Goal: Check status: Check status

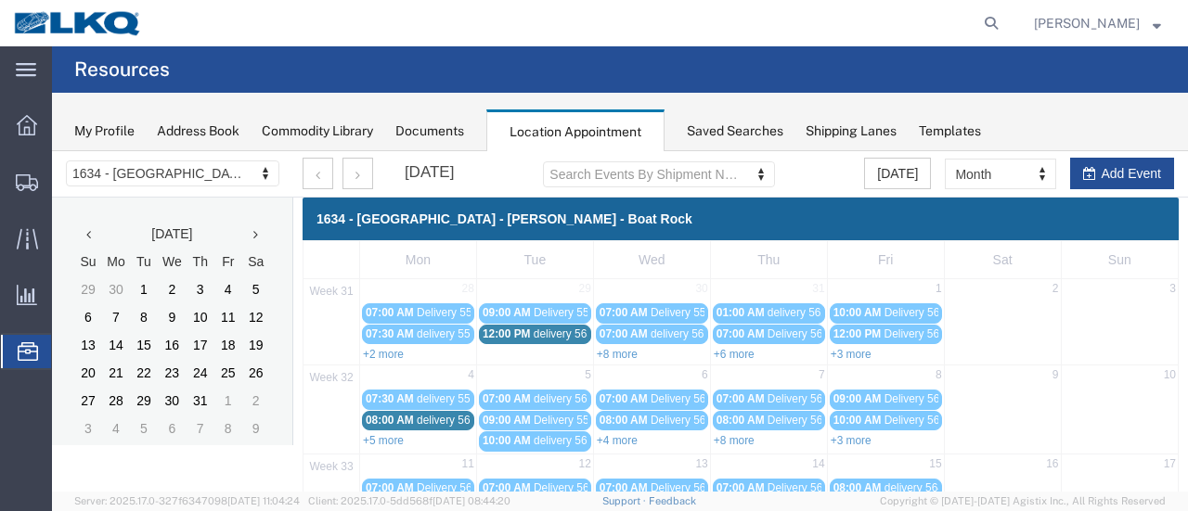
scroll to position [278, 0]
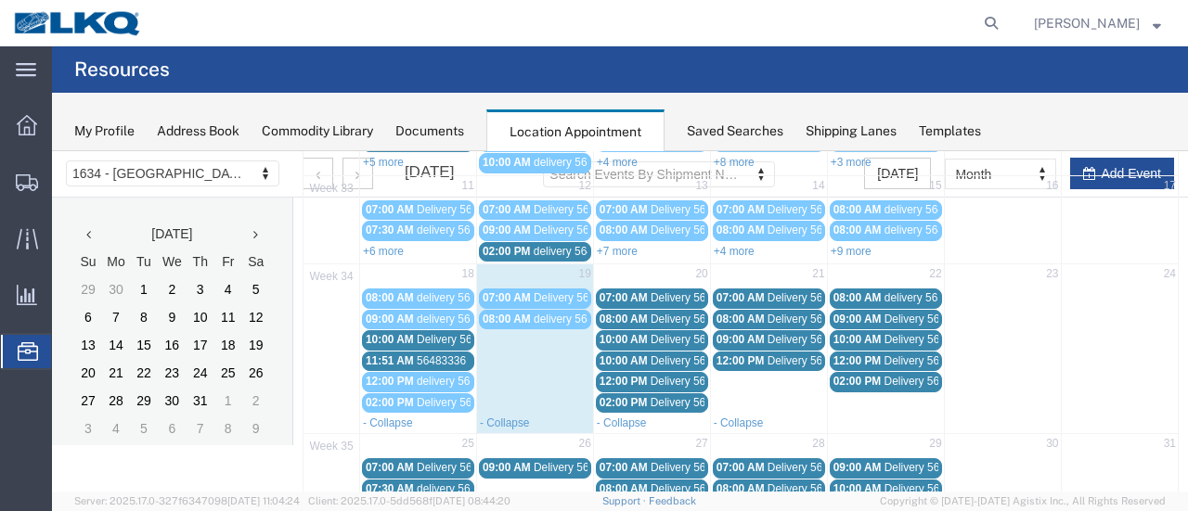
click at [653, 293] on span "Delivery 56191538" at bounding box center [697, 297] width 92 height 13
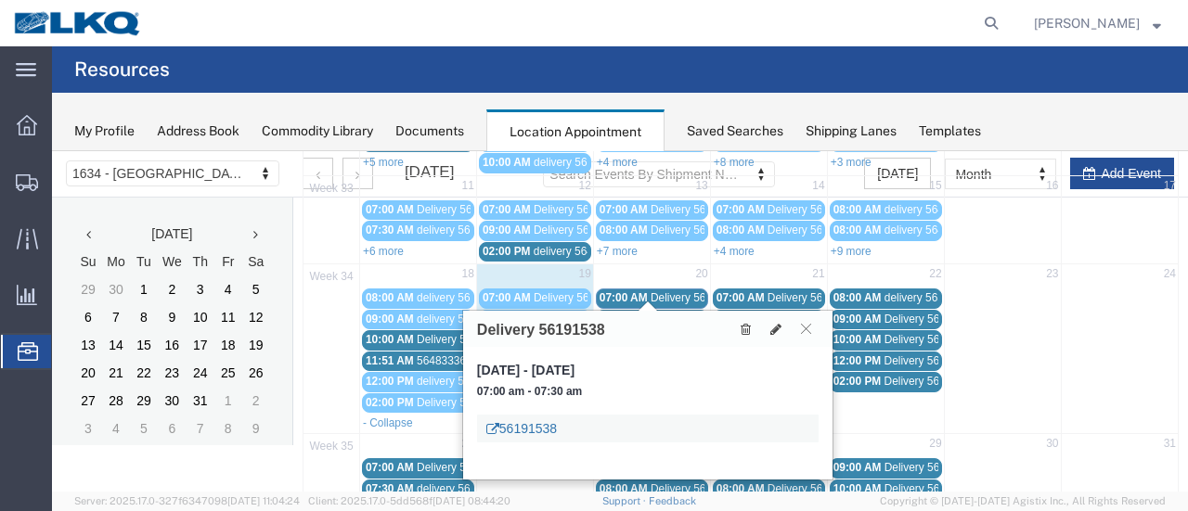
click at [541, 428] on link "56191538" at bounding box center [521, 429] width 71 height 19
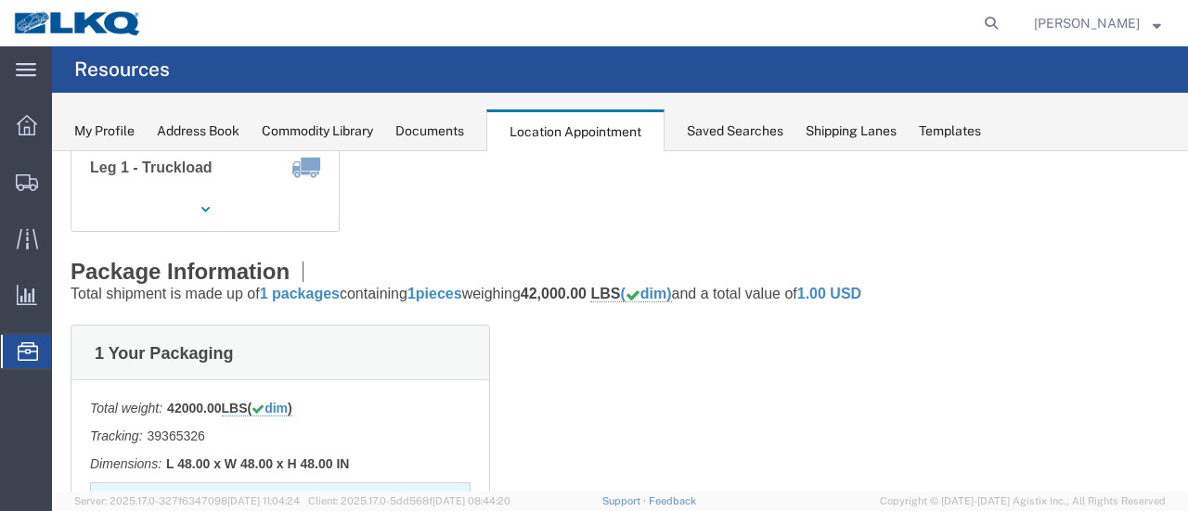
scroll to position [0, 0]
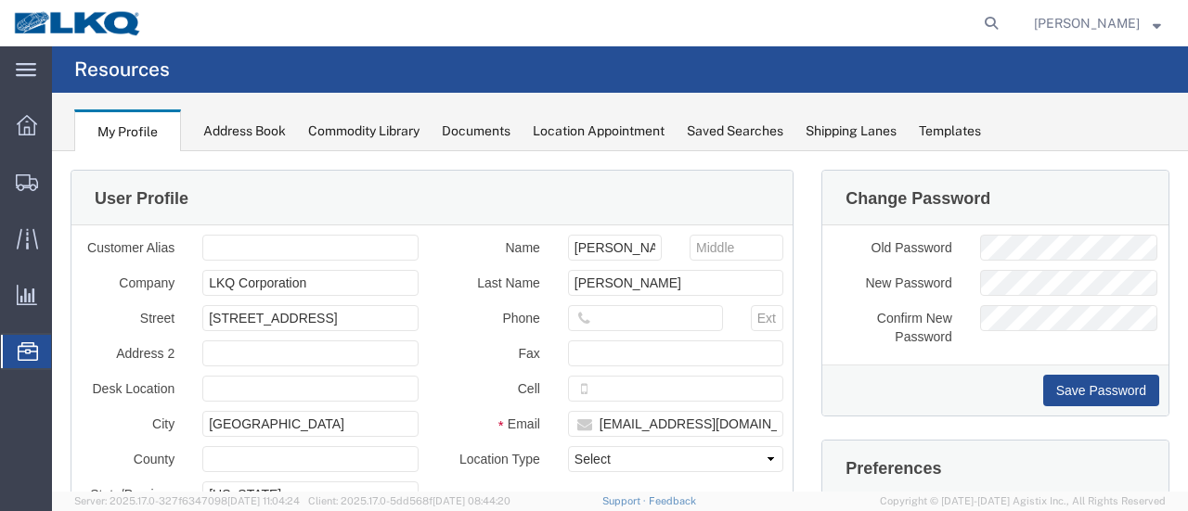
click at [0, 0] on span "Location Appointment" at bounding box center [0, 0] width 0 height 0
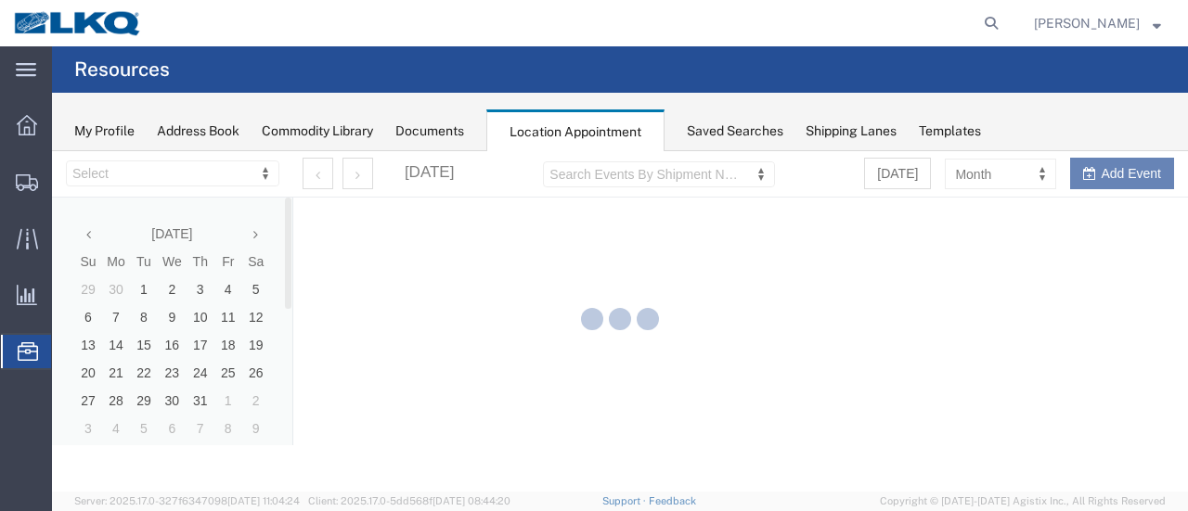
select select "28712"
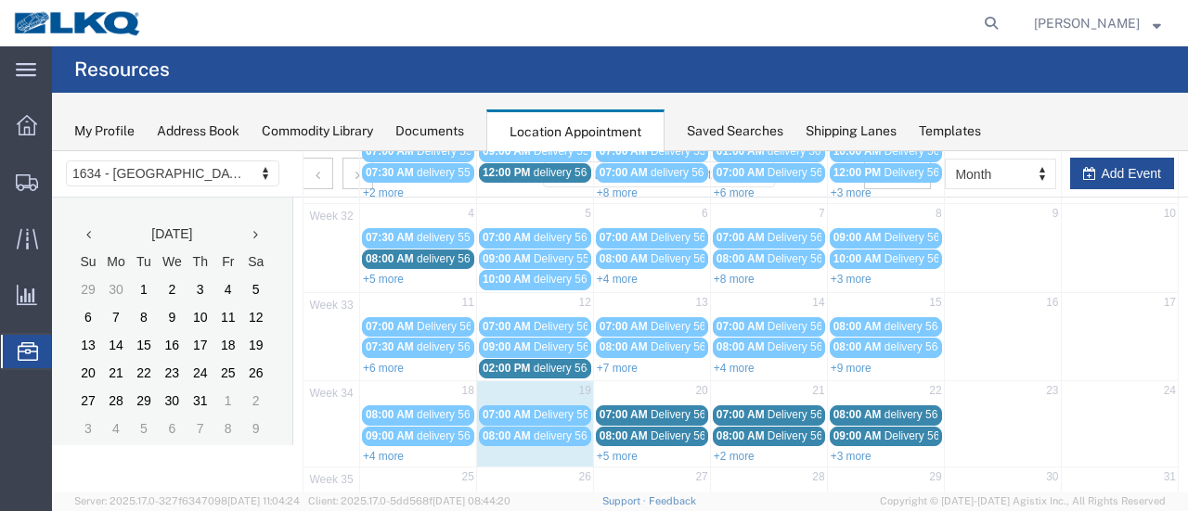
scroll to position [186, 0]
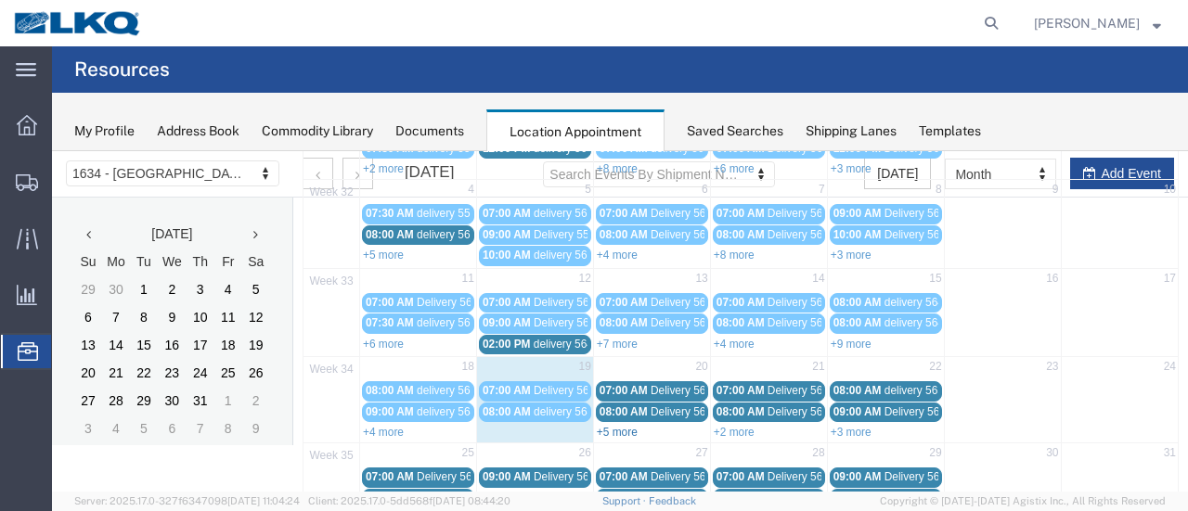
click at [618, 426] on link "+5 more" at bounding box center [617, 432] width 41 height 13
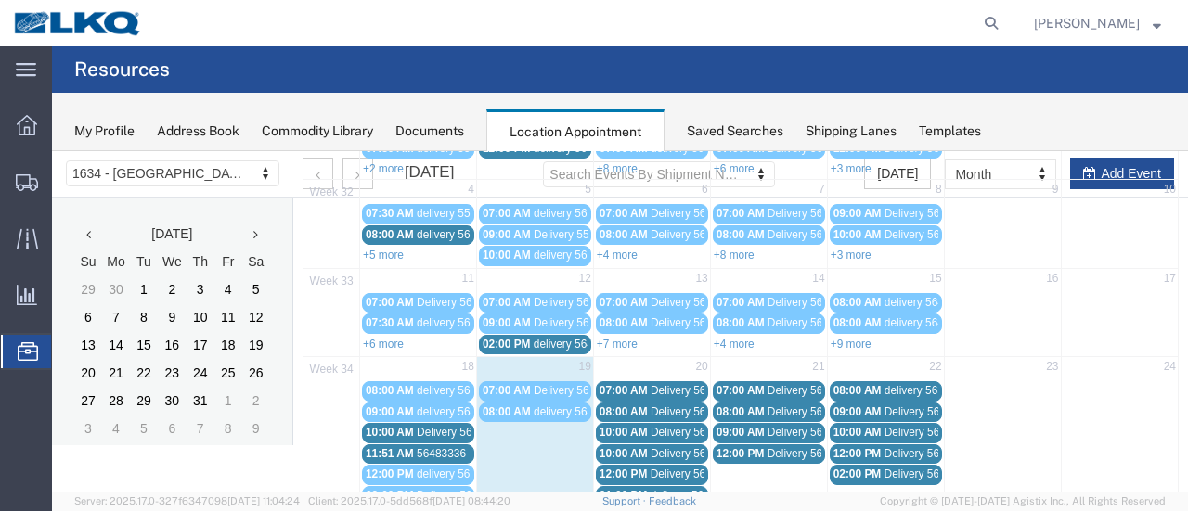
click at [643, 406] on div "08:00 AM Delivery 56191540" at bounding box center [652, 413] width 105 height 14
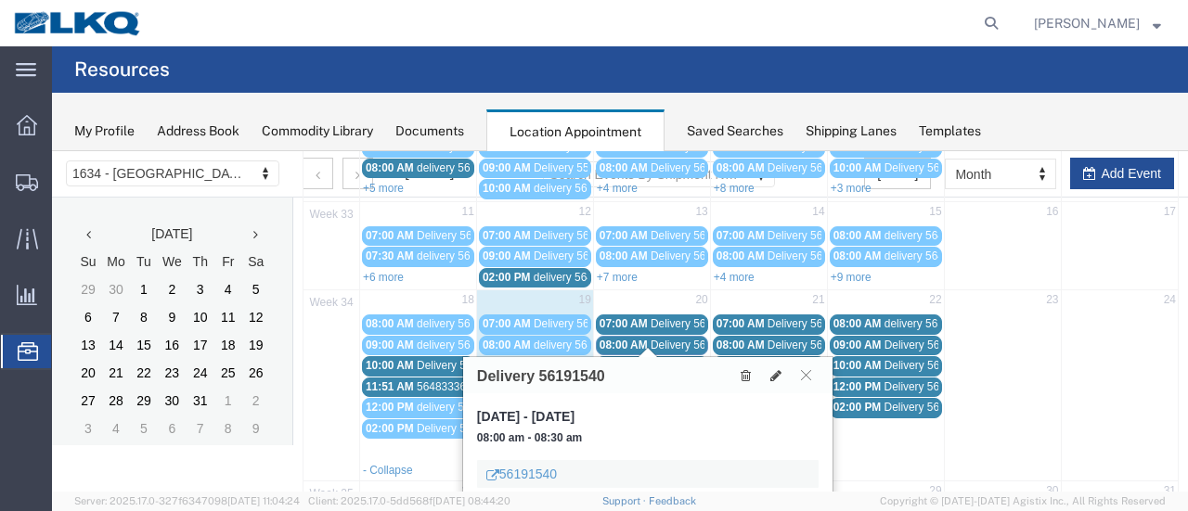
scroll to position [371, 0]
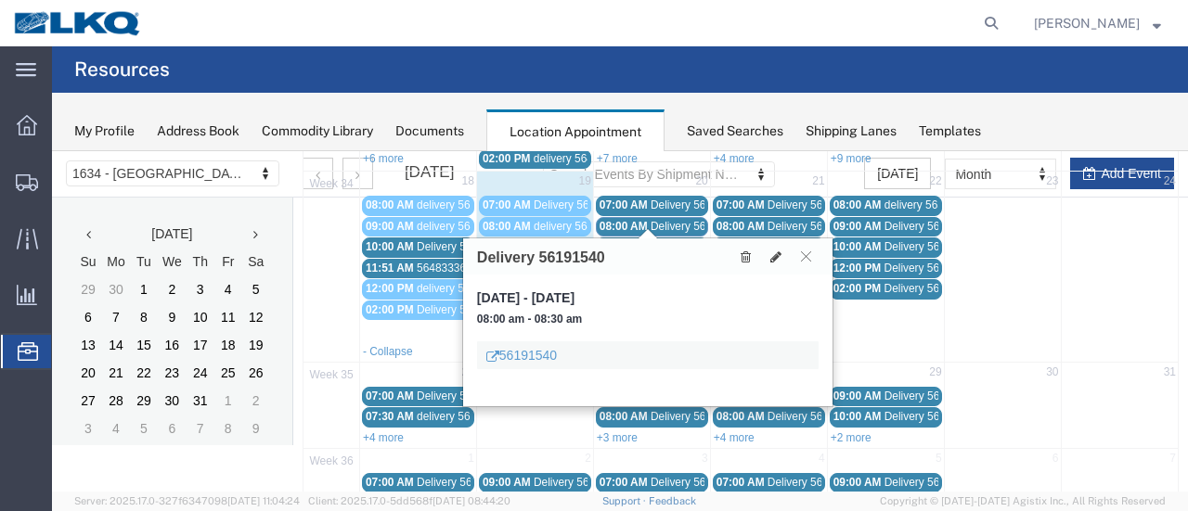
click at [526, 367] on div "56191540" at bounding box center [648, 356] width 342 height 28
click at [526, 357] on link "56191540" at bounding box center [521, 355] width 71 height 19
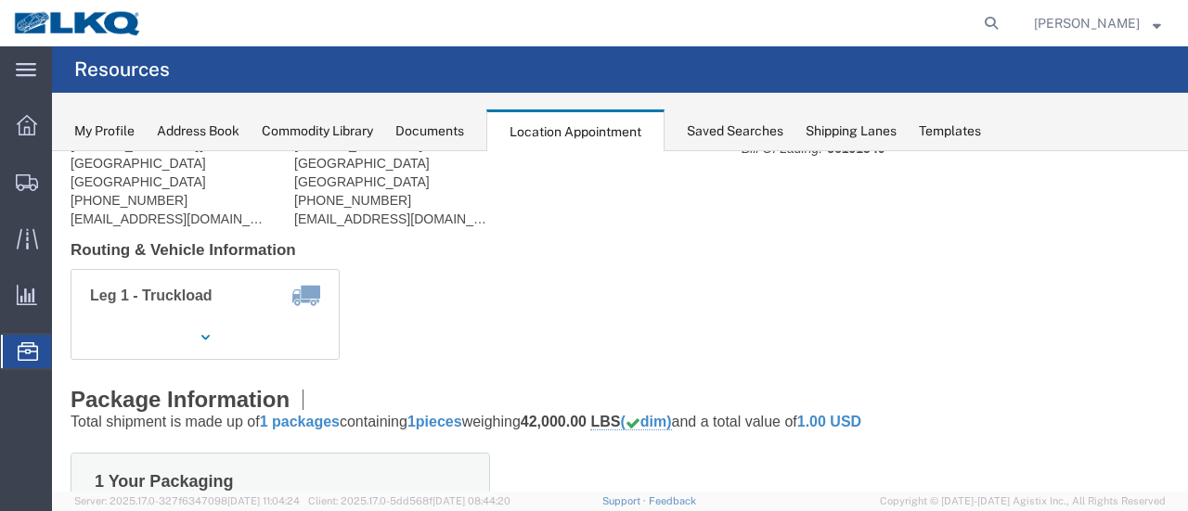
scroll to position [0, 0]
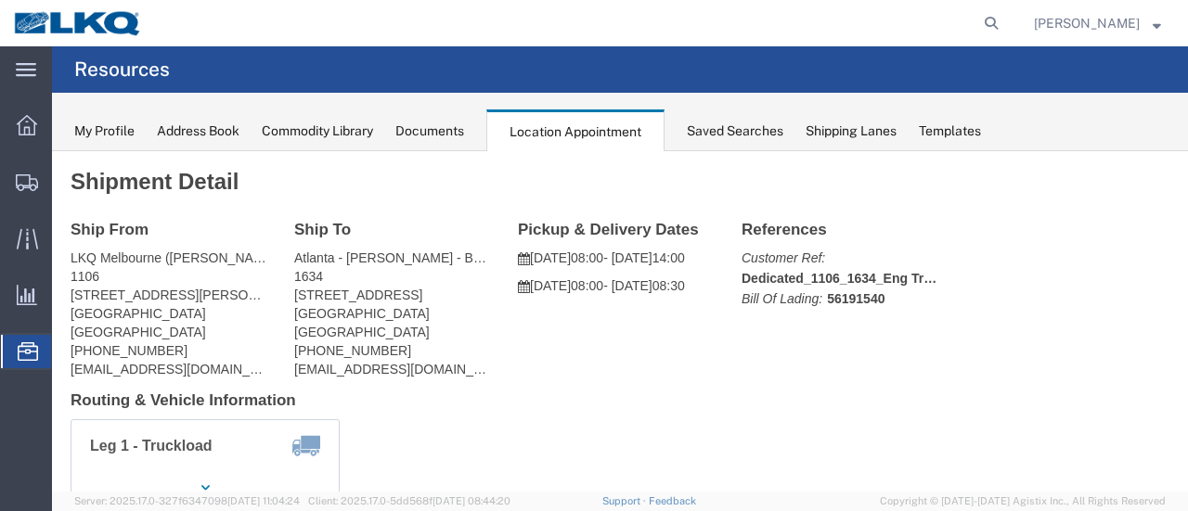
click at [0, 0] on span "Location Appointment" at bounding box center [0, 0] width 0 height 0
click at [34, 123] on icon at bounding box center [27, 125] width 20 height 20
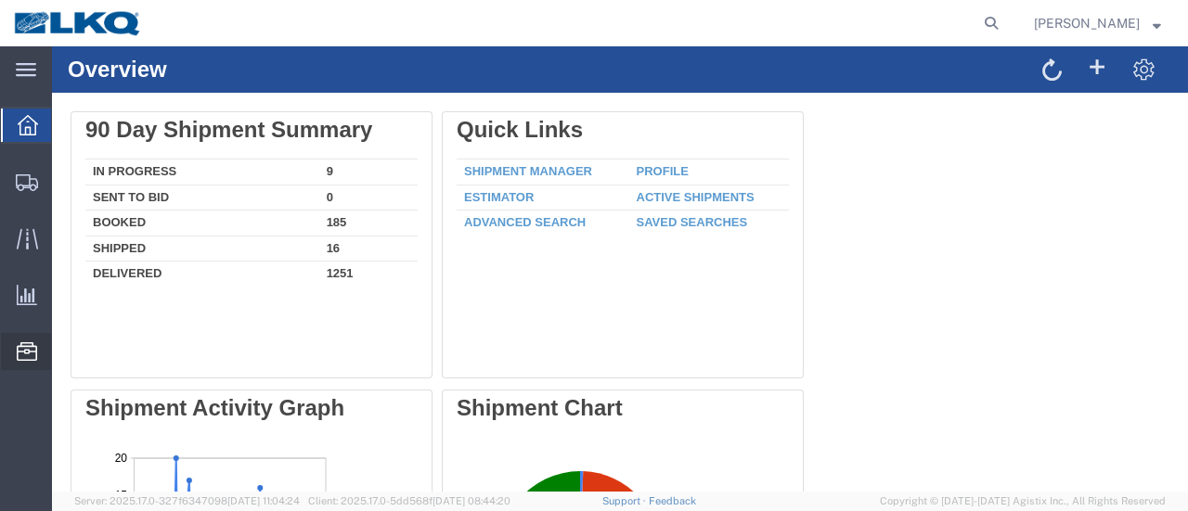
click at [0, 0] on span "Location Appointment" at bounding box center [0, 0] width 0 height 0
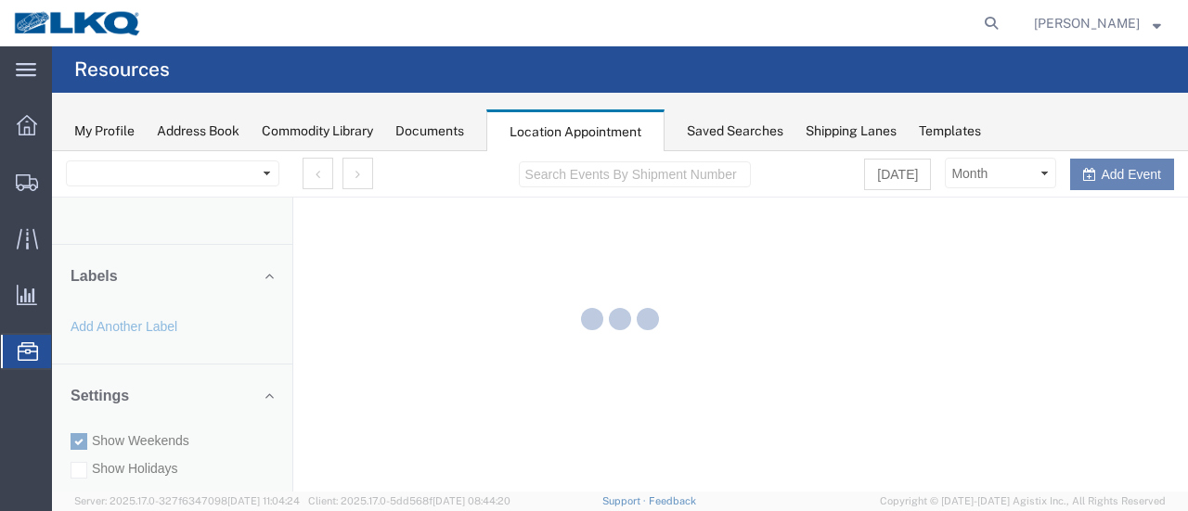
select select "28712"
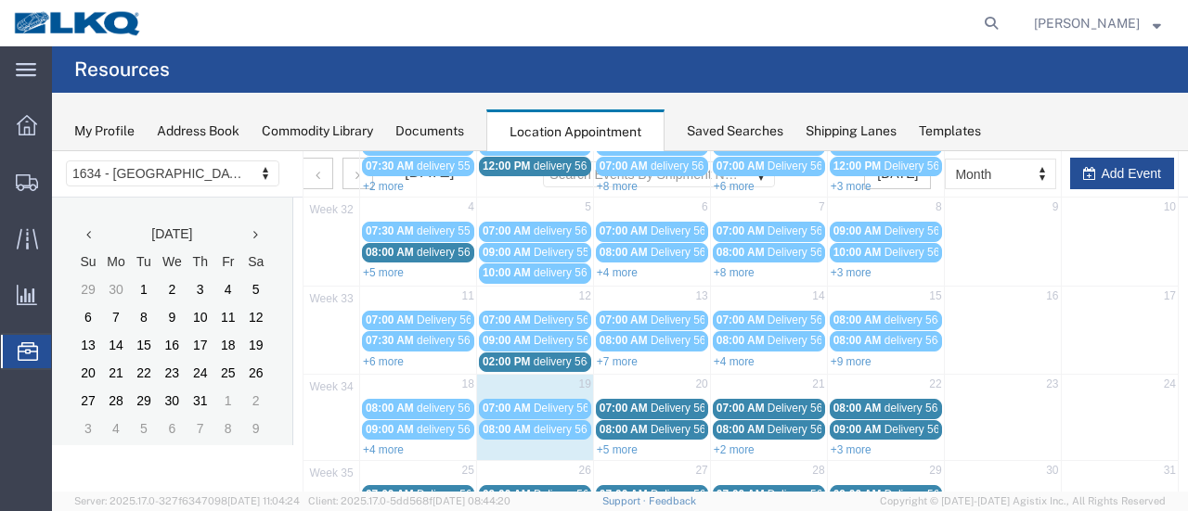
scroll to position [186, 0]
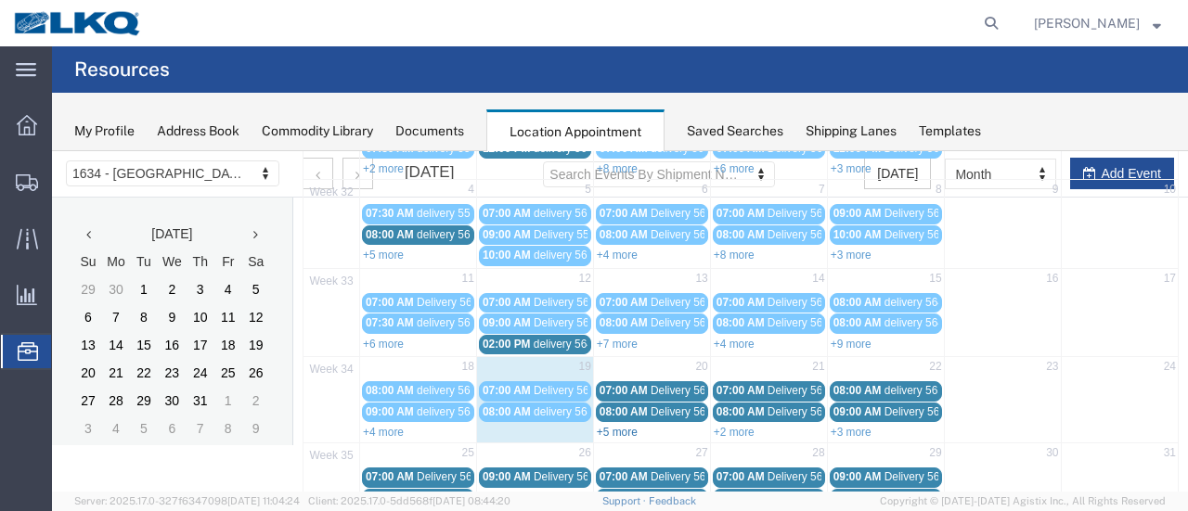
click at [603, 426] on link "+5 more" at bounding box center [617, 432] width 41 height 13
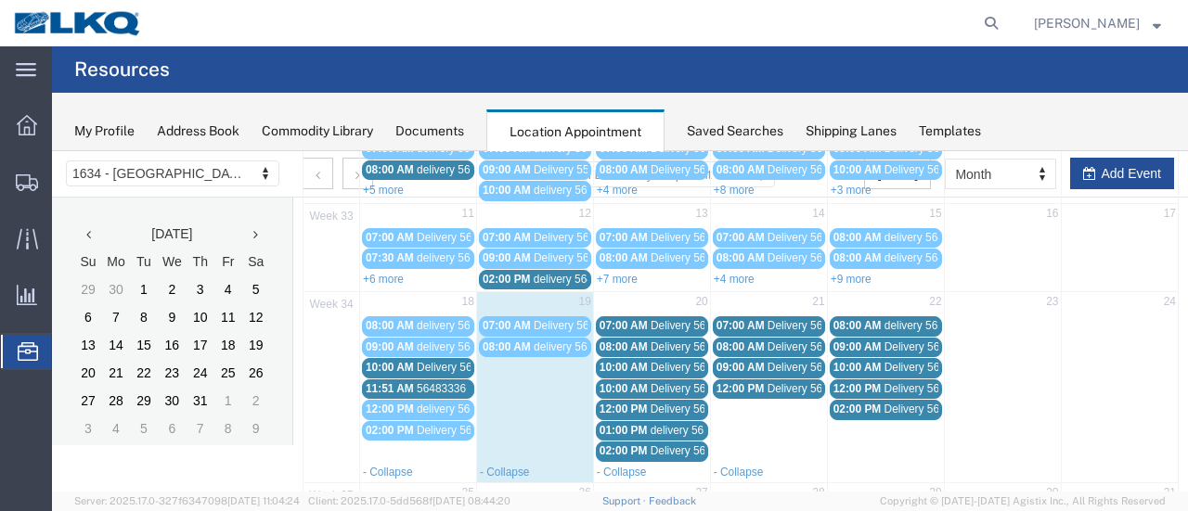
scroll to position [278, 0]
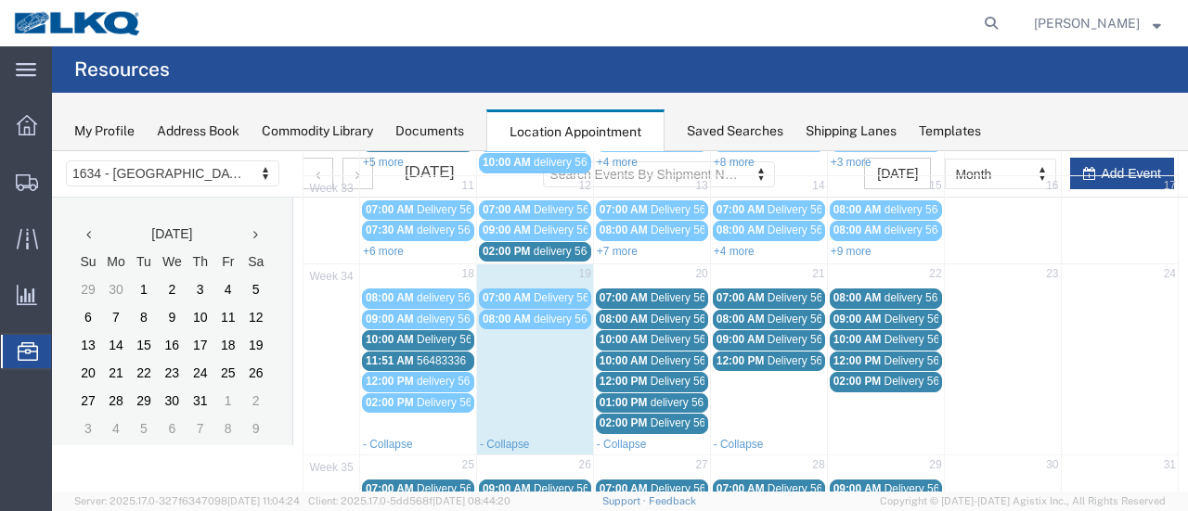
click at [644, 333] on div "10:00 AM Delivery 56178351" at bounding box center [652, 340] width 105 height 14
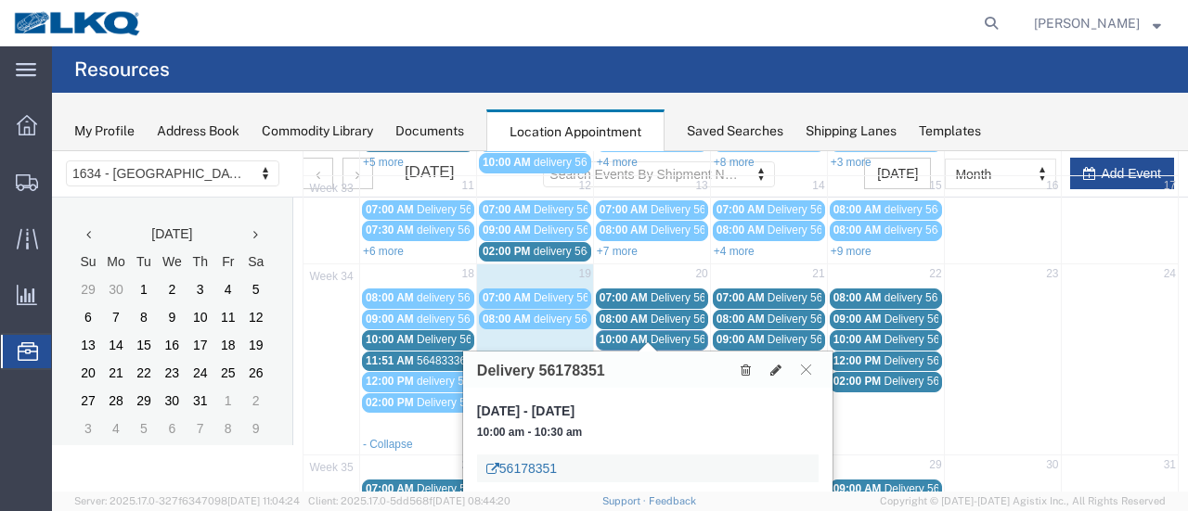
click at [546, 463] on link "56178351" at bounding box center [521, 468] width 71 height 19
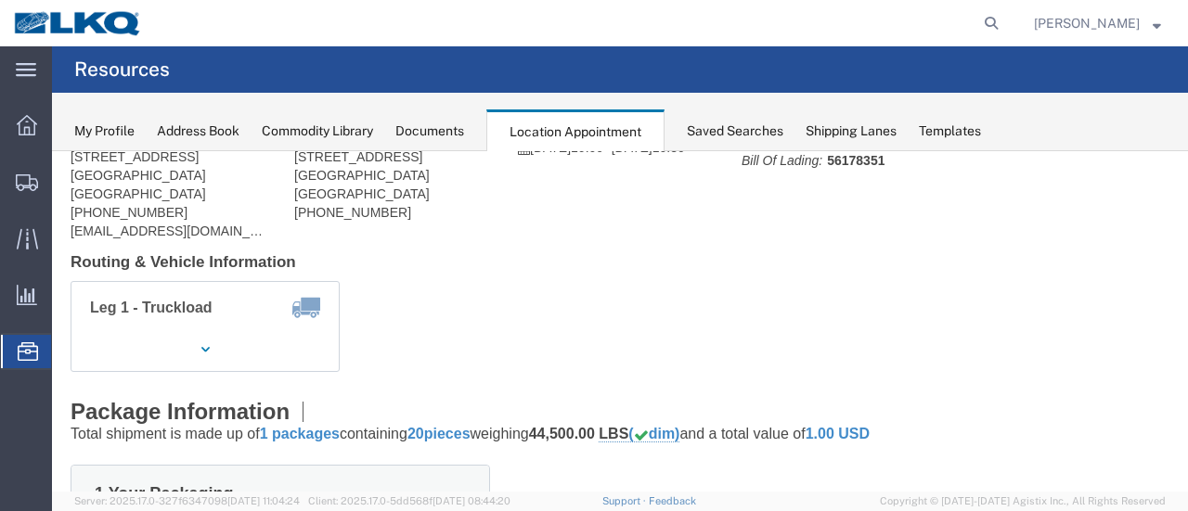
scroll to position [0, 0]
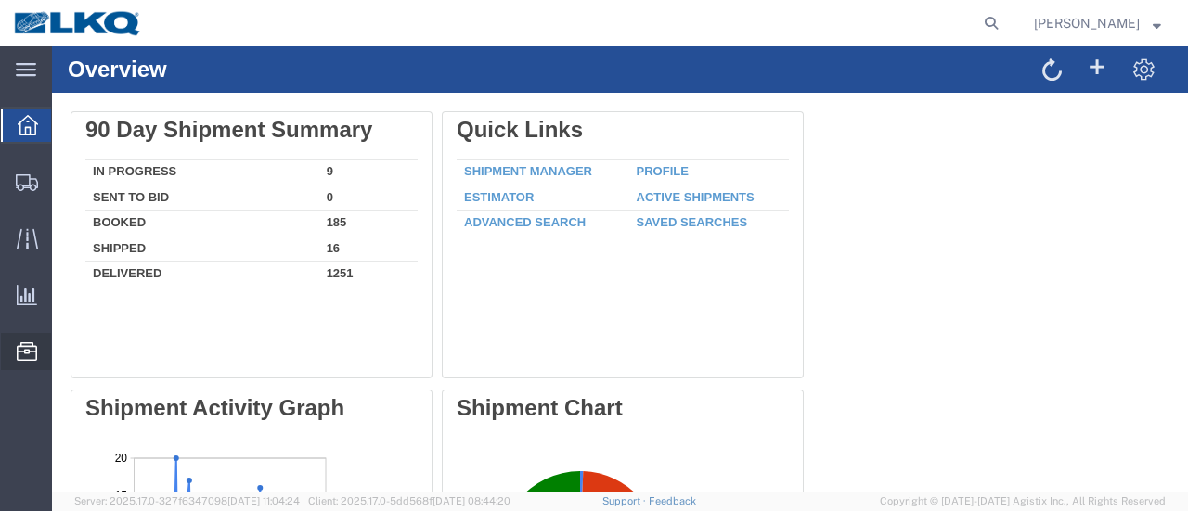
click at [0, 0] on span "Location Appointment" at bounding box center [0, 0] width 0 height 0
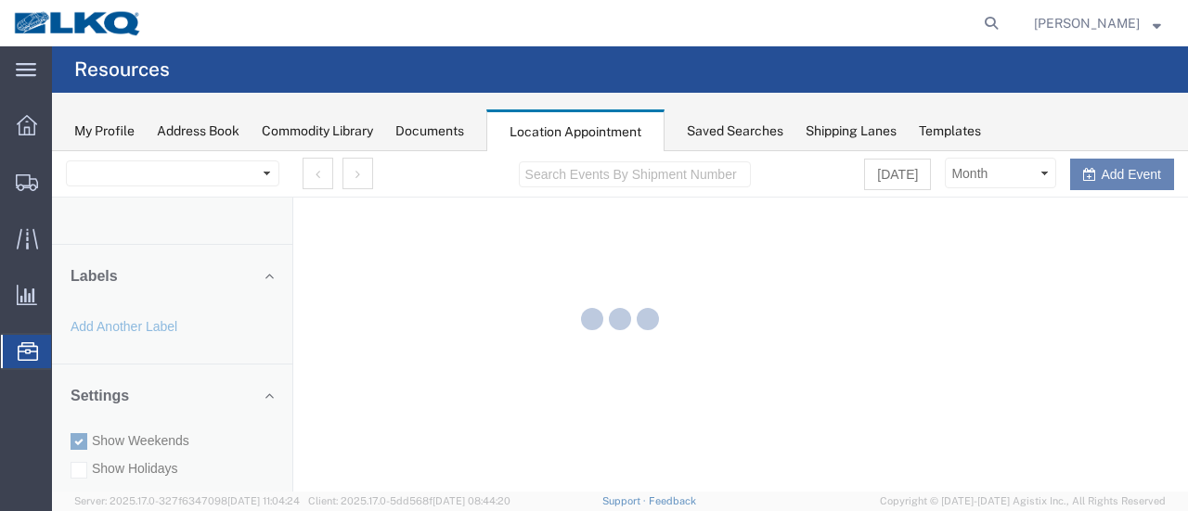
select select "28712"
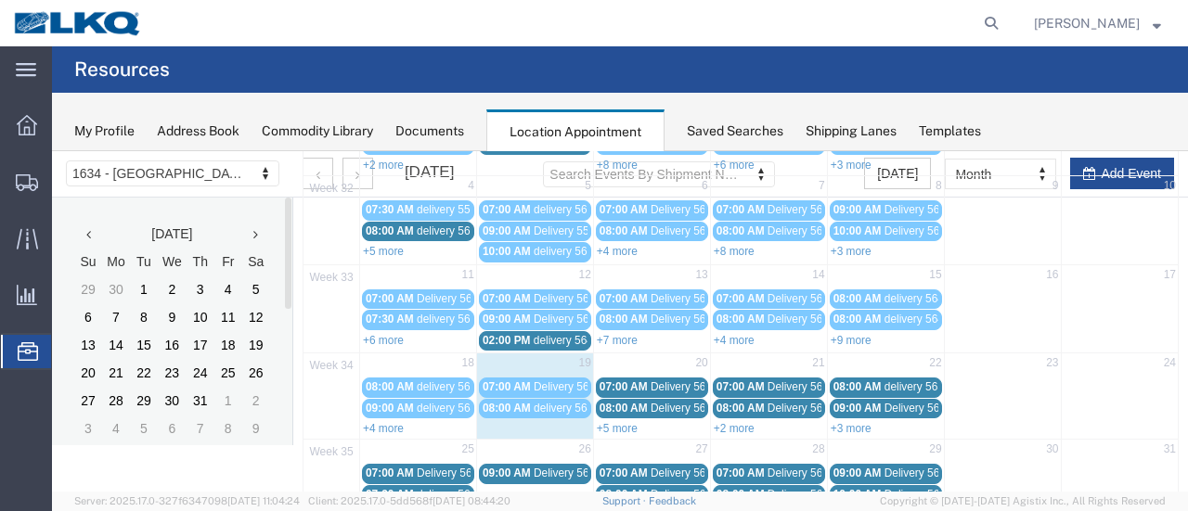
scroll to position [278, 0]
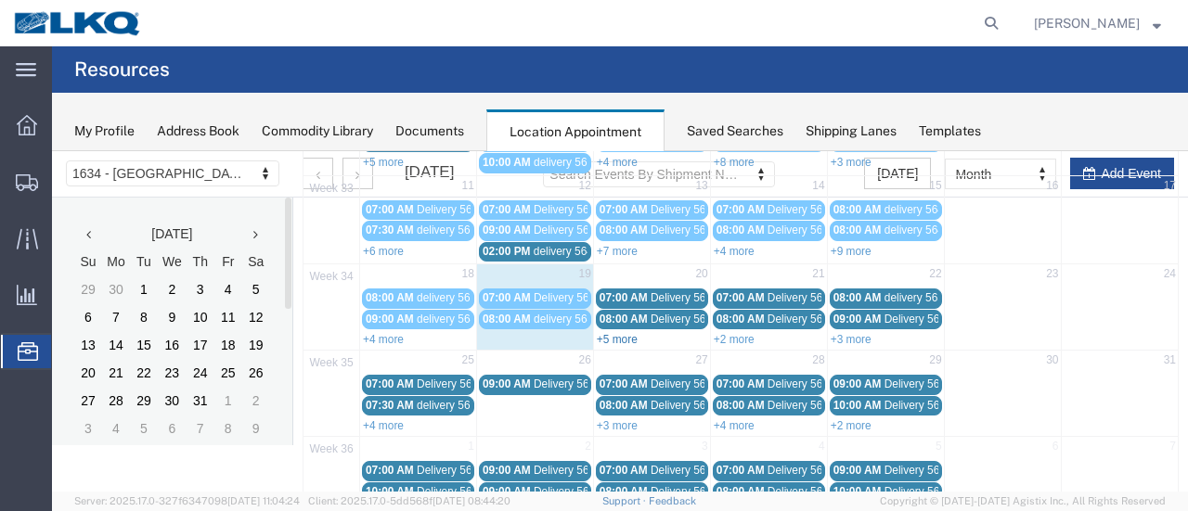
click at [617, 333] on link "+5 more" at bounding box center [617, 339] width 41 height 13
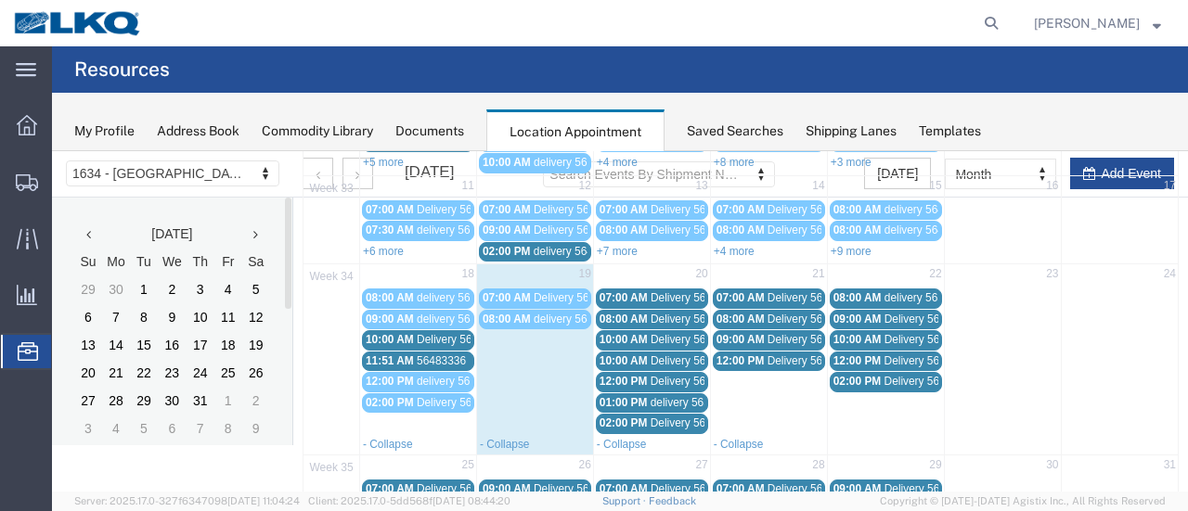
click at [629, 355] on span "10:00 AM" at bounding box center [624, 361] width 48 height 13
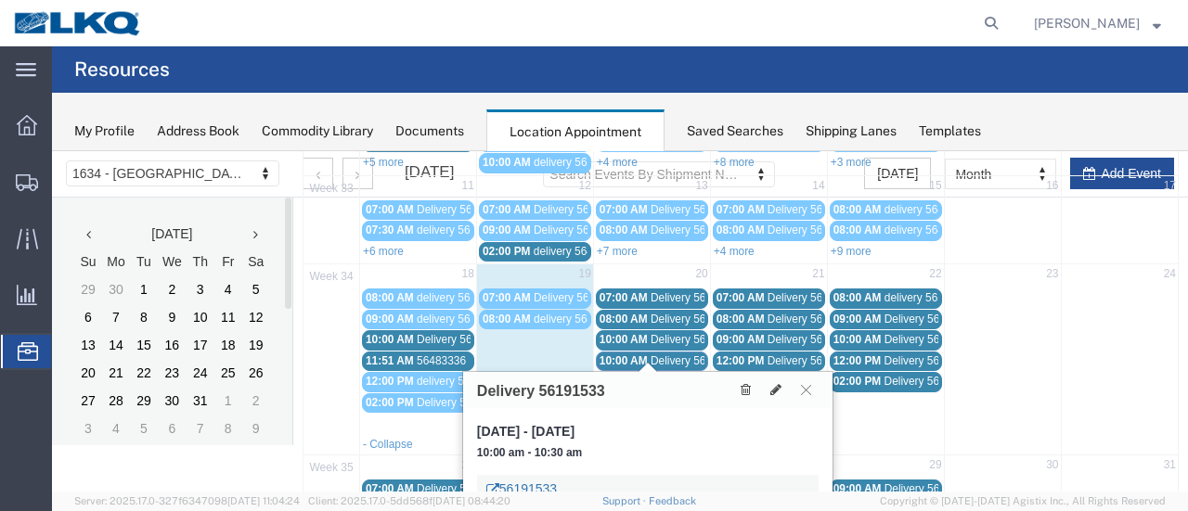
click at [541, 487] on link "56191533" at bounding box center [521, 489] width 71 height 19
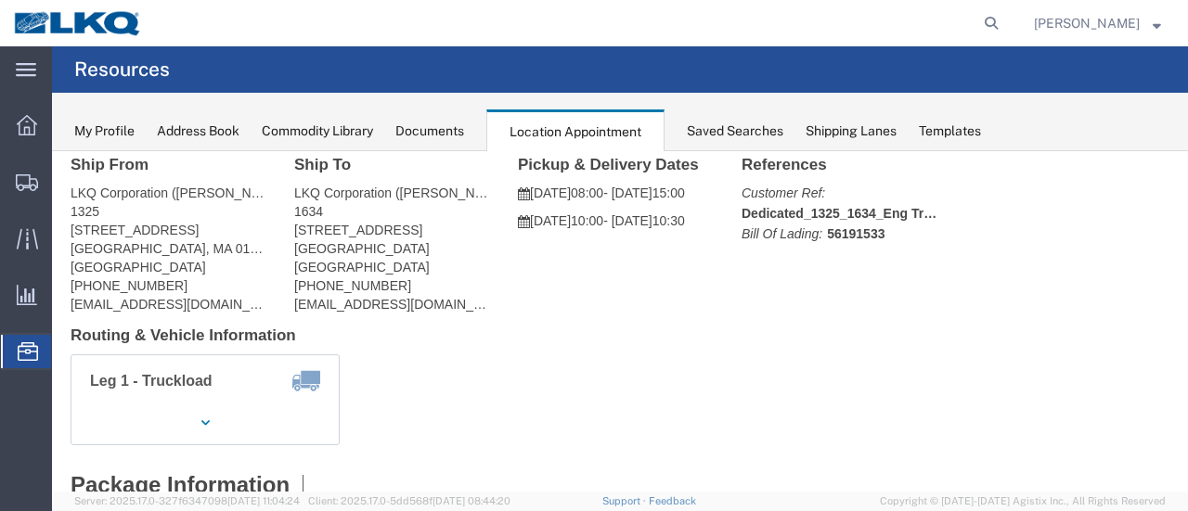
scroll to position [0, 0]
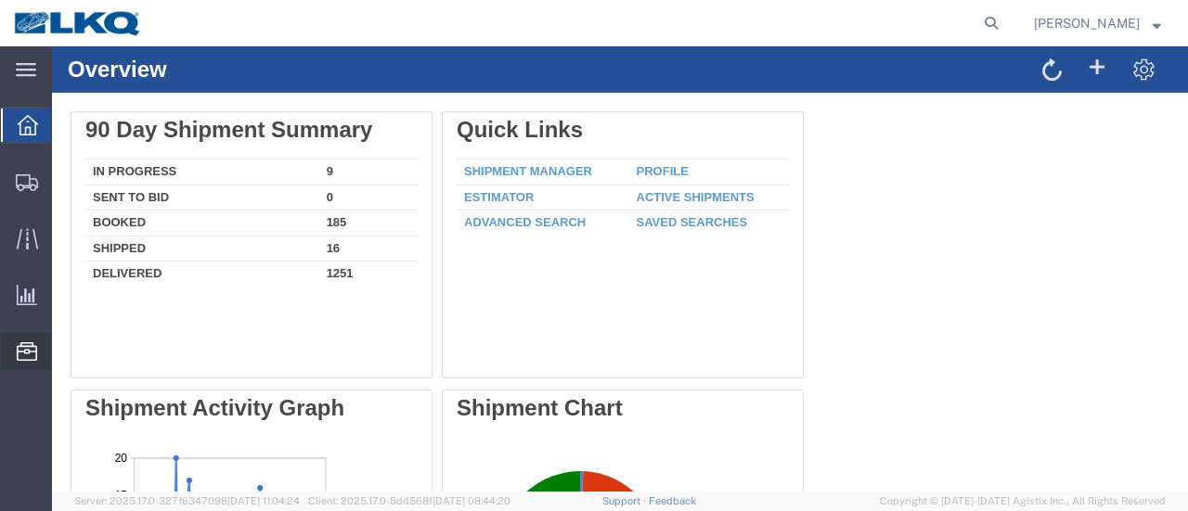
click at [0, 0] on span "Location Appointment" at bounding box center [0, 0] width 0 height 0
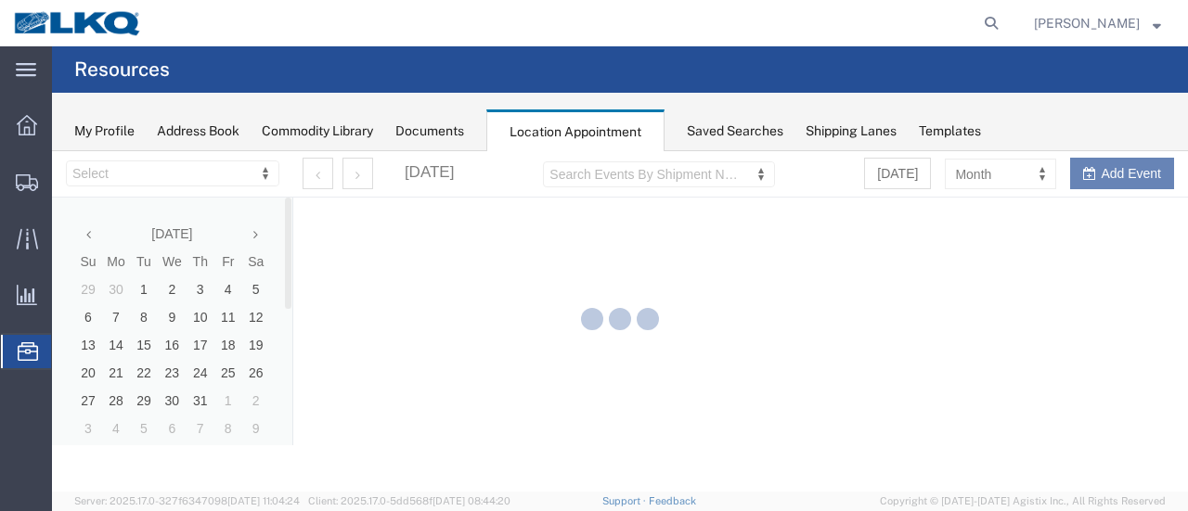
select select "28712"
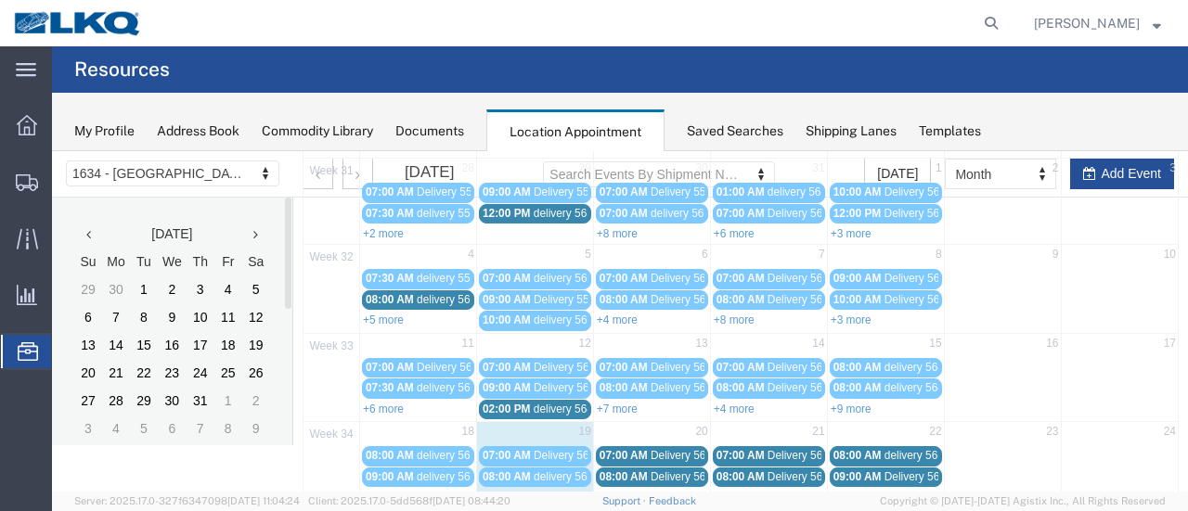
scroll to position [186, 0]
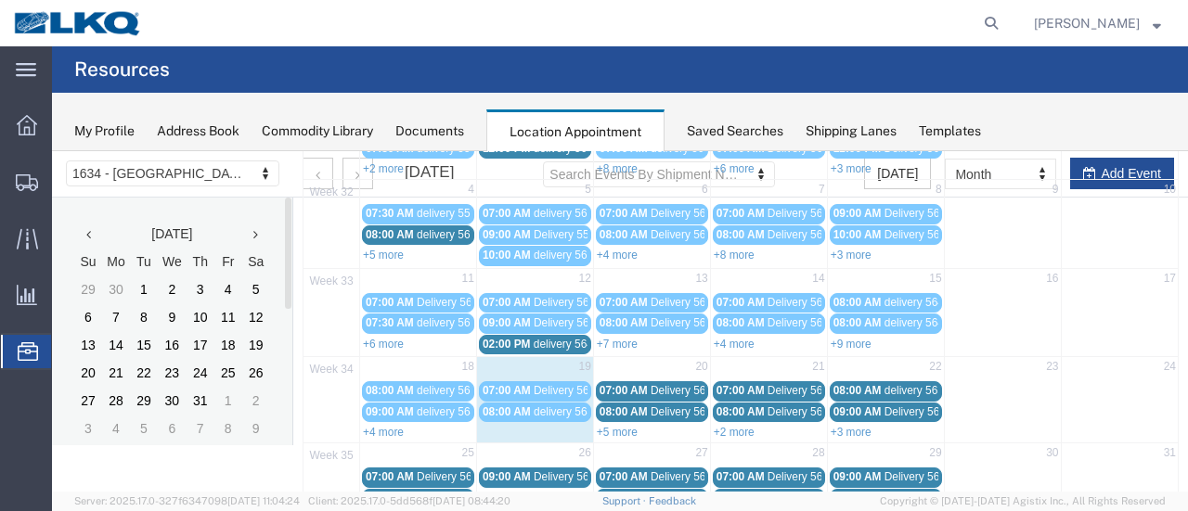
click at [615, 426] on link "+5 more" at bounding box center [617, 432] width 41 height 13
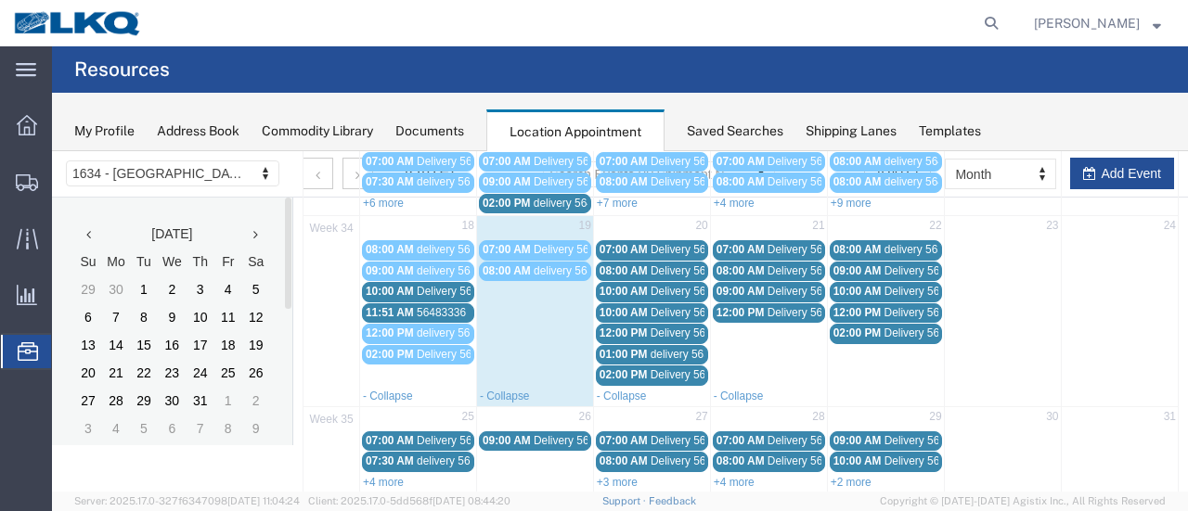
scroll to position [371, 0]
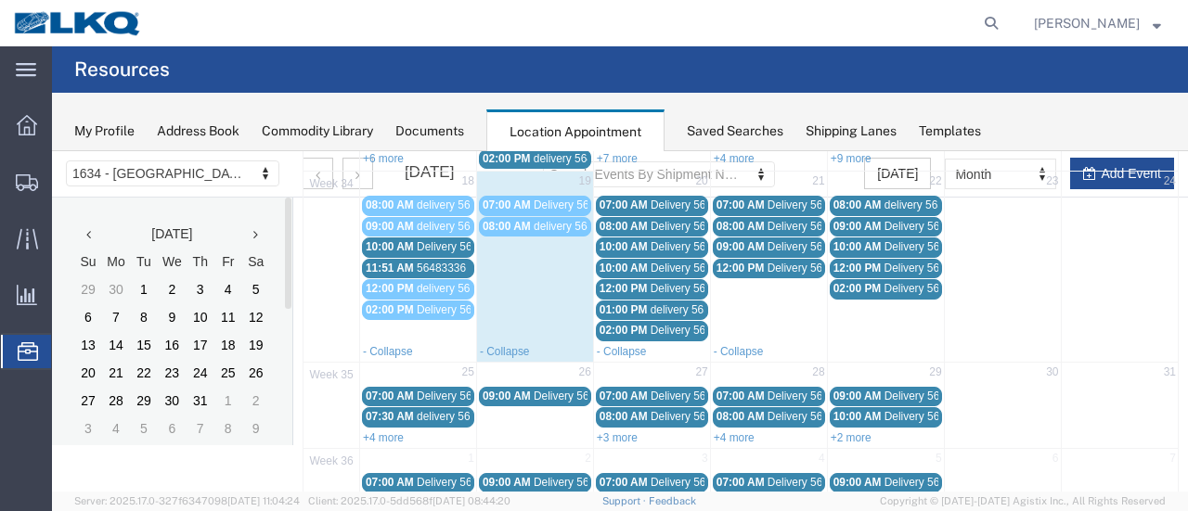
click at [628, 282] on span "12:00 PM" at bounding box center [624, 288] width 48 height 13
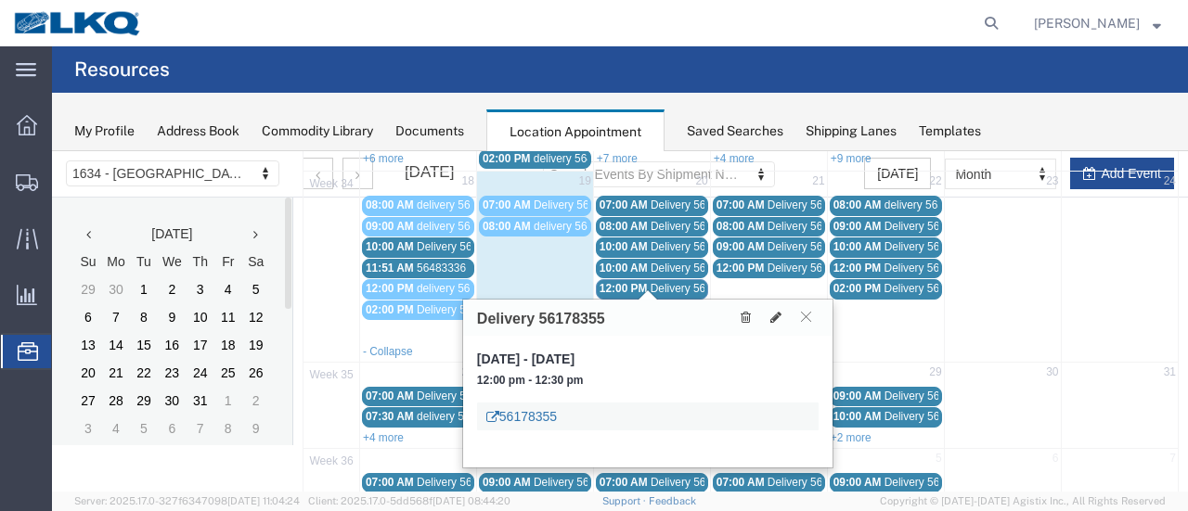
click at [537, 419] on link "56178355" at bounding box center [521, 417] width 71 height 19
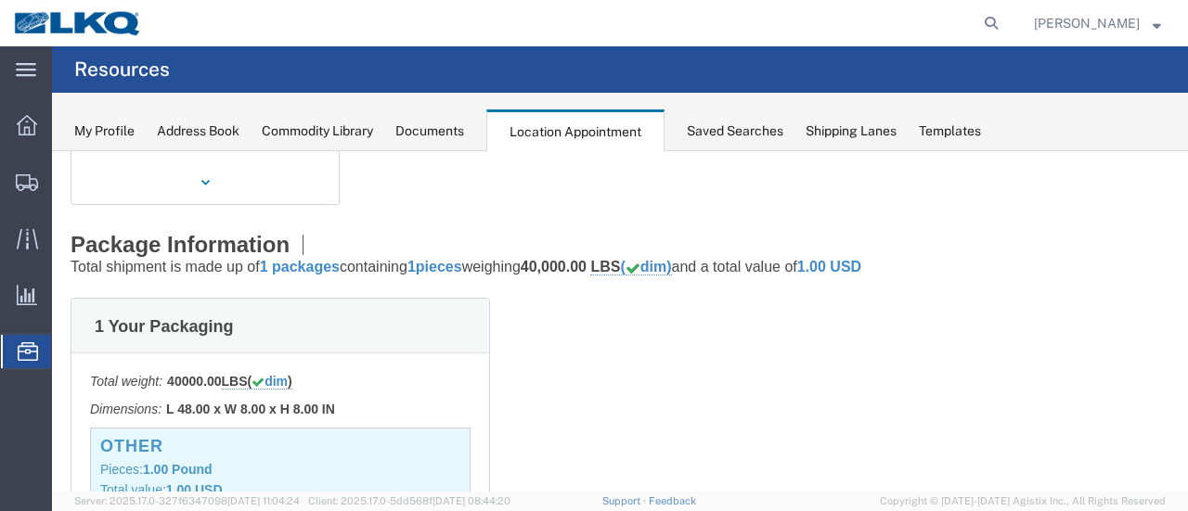
scroll to position [0, 0]
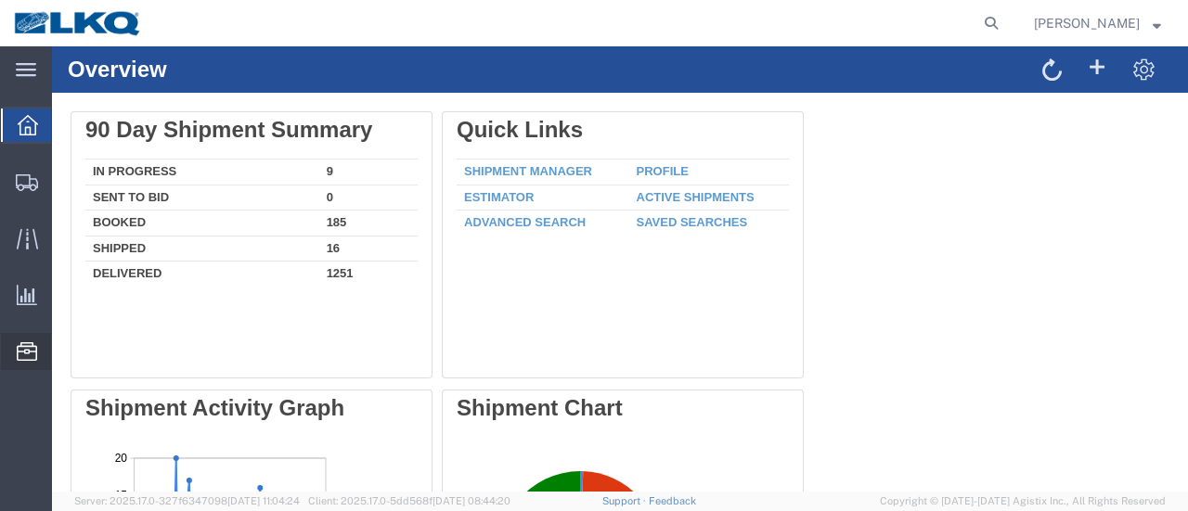
click at [0, 0] on span "Location Appointment" at bounding box center [0, 0] width 0 height 0
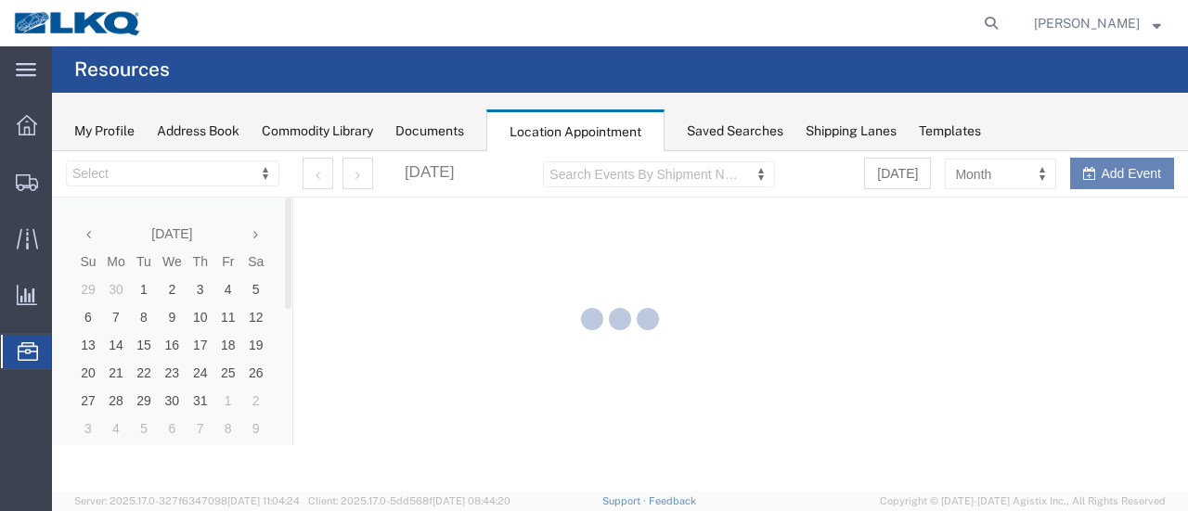
select select "28712"
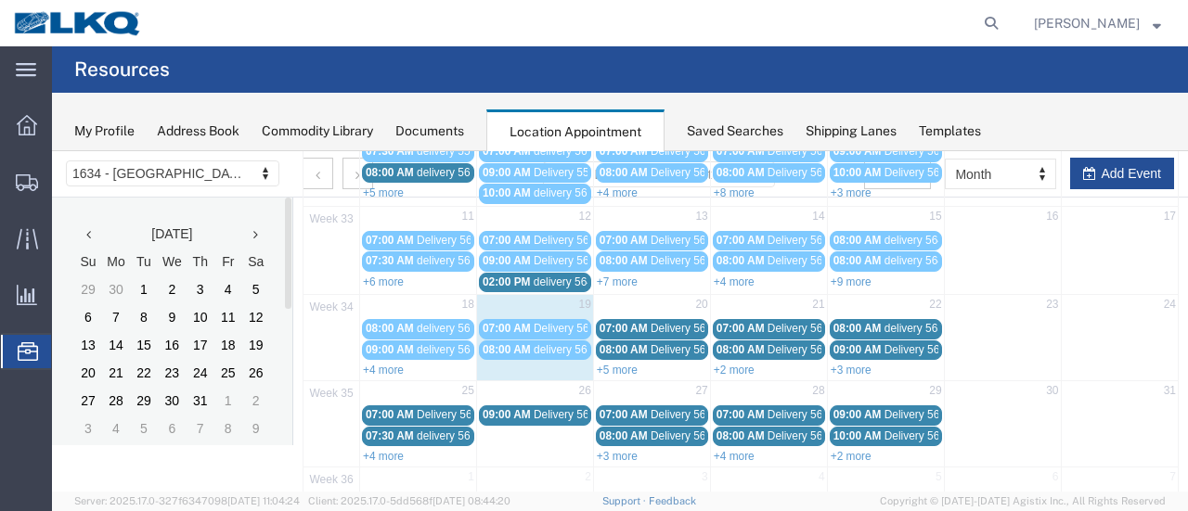
scroll to position [278, 0]
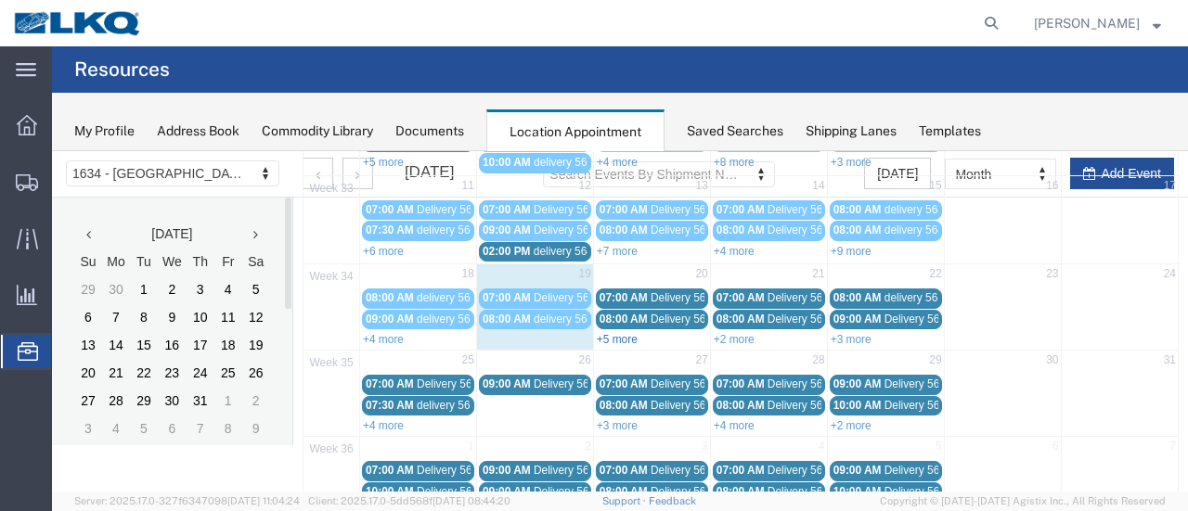
click at [622, 333] on link "+5 more" at bounding box center [617, 339] width 41 height 13
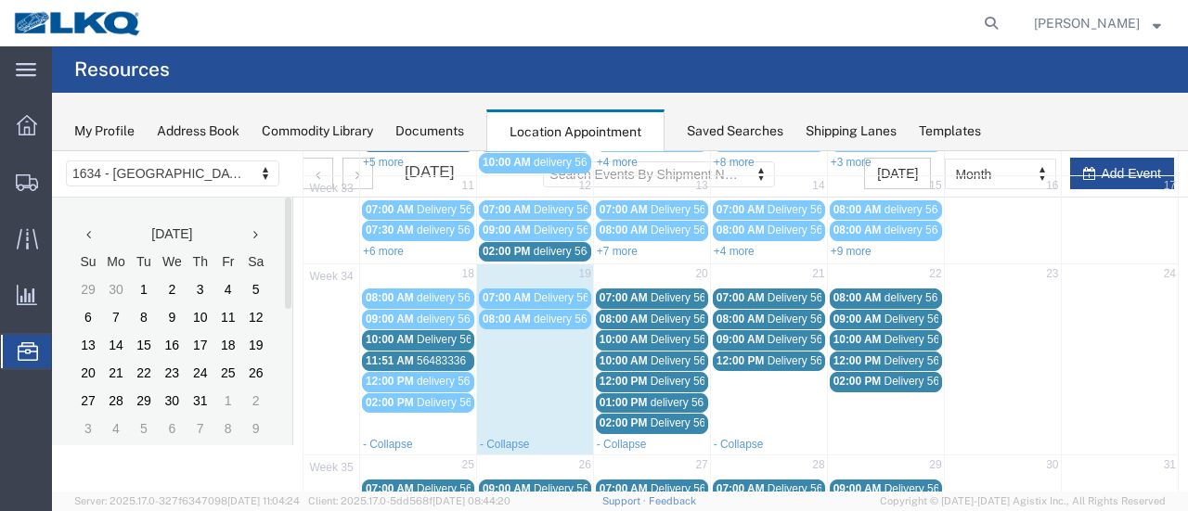
click at [644, 396] on div "01:00 PM delivery 56540104" at bounding box center [652, 403] width 105 height 14
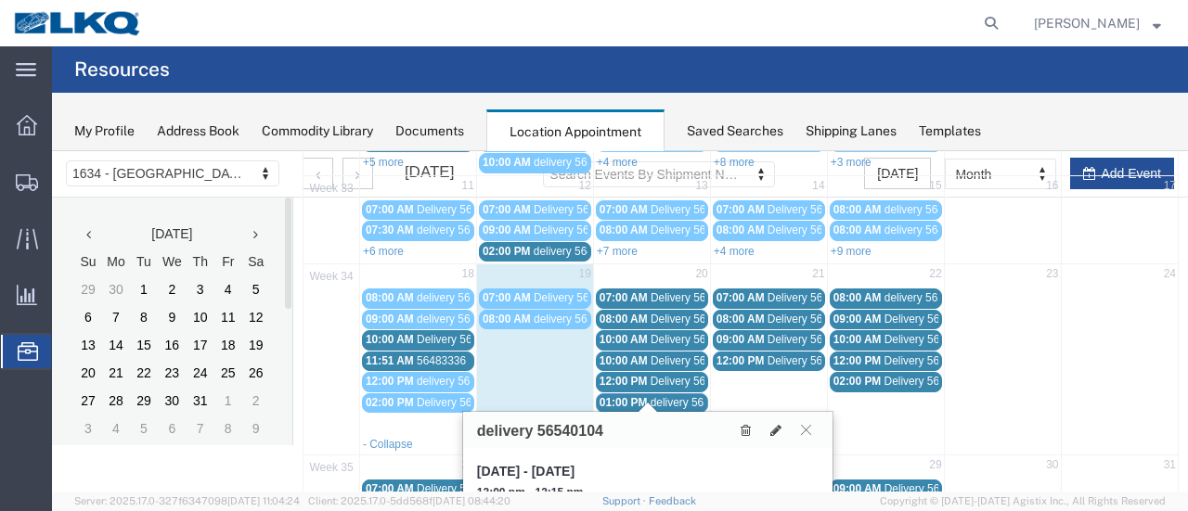
scroll to position [419, 0]
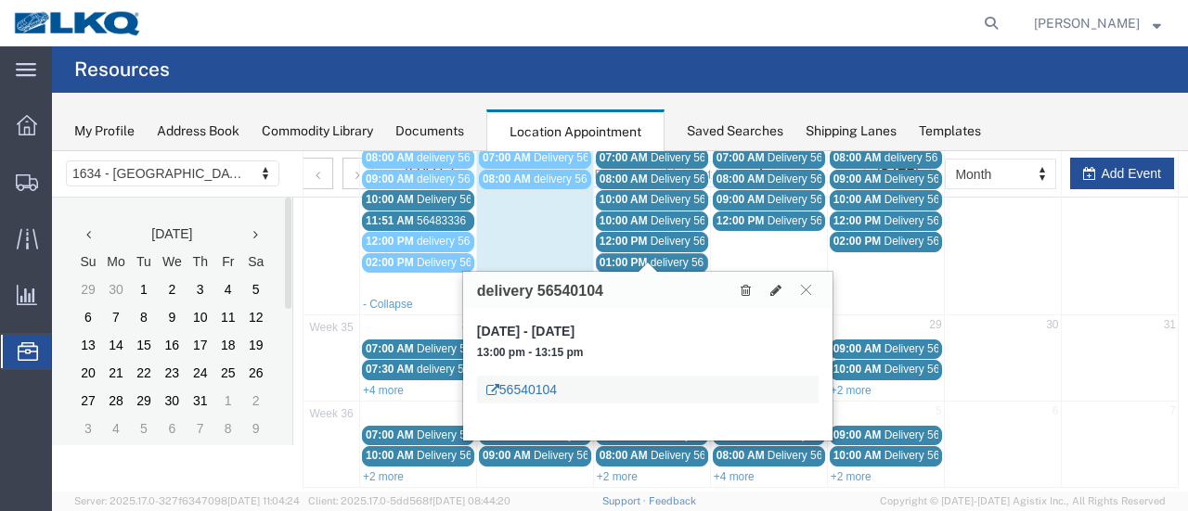
click at [550, 383] on link "56540104" at bounding box center [521, 390] width 71 height 19
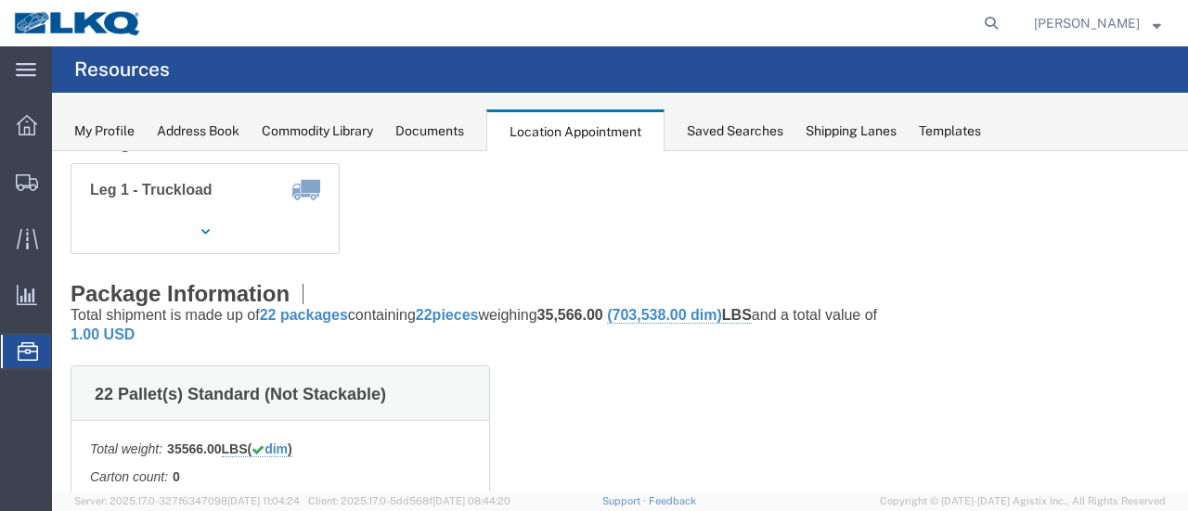
scroll to position [47, 0]
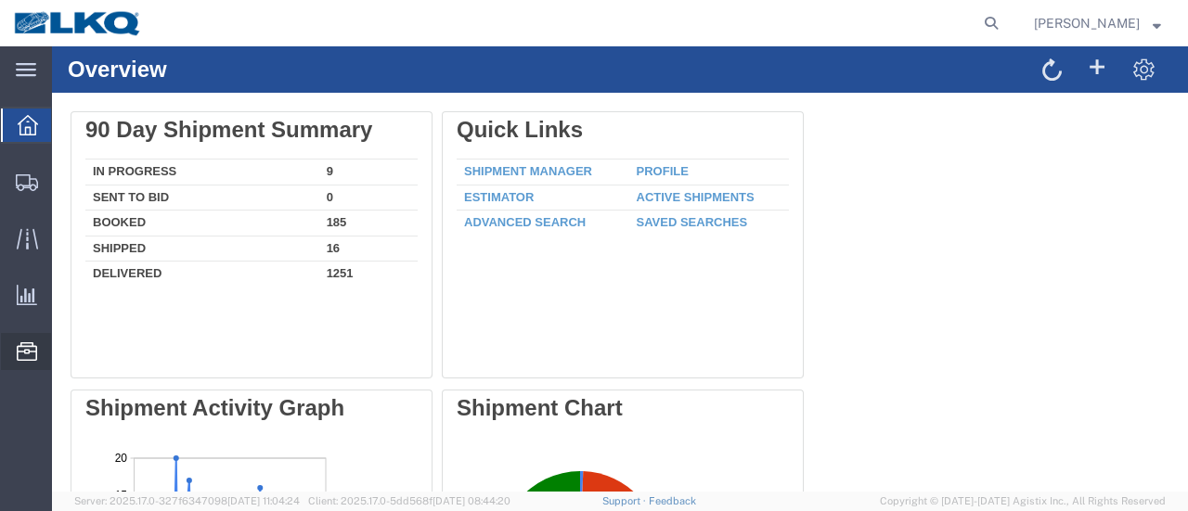
click at [0, 0] on span "Location Appointment" at bounding box center [0, 0] width 0 height 0
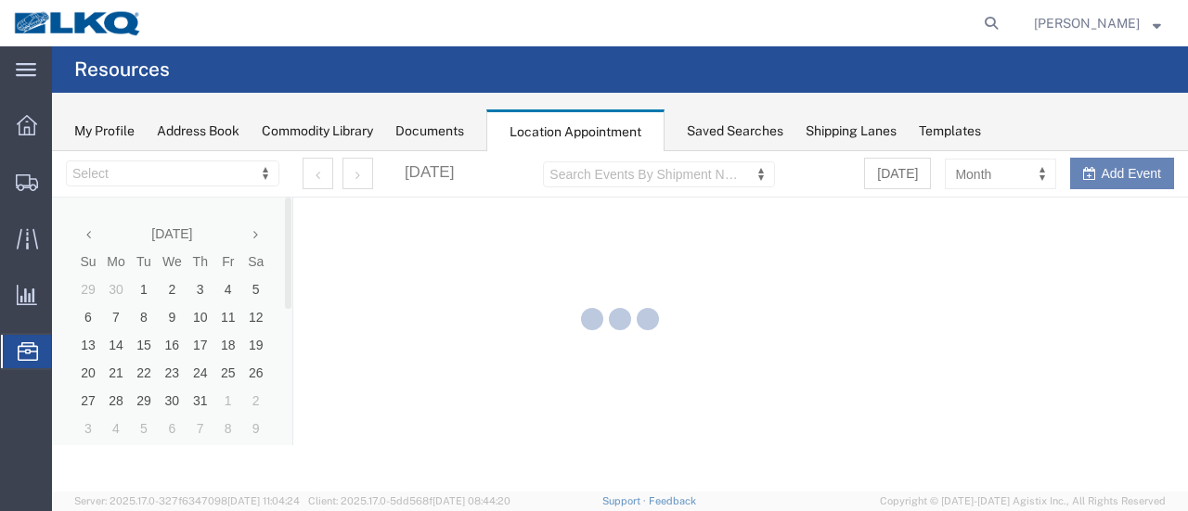
select select "28712"
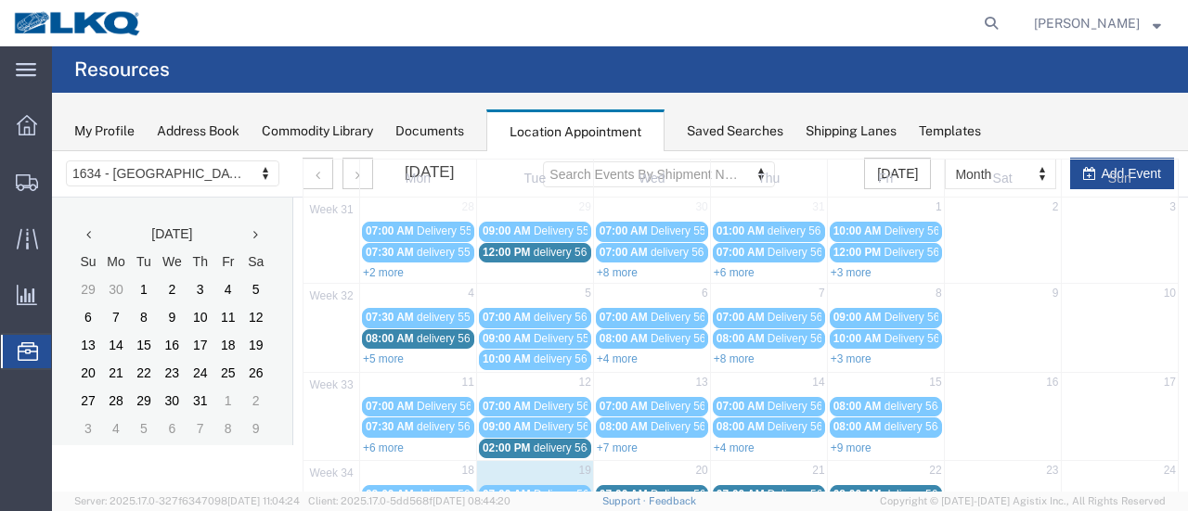
scroll to position [186, 0]
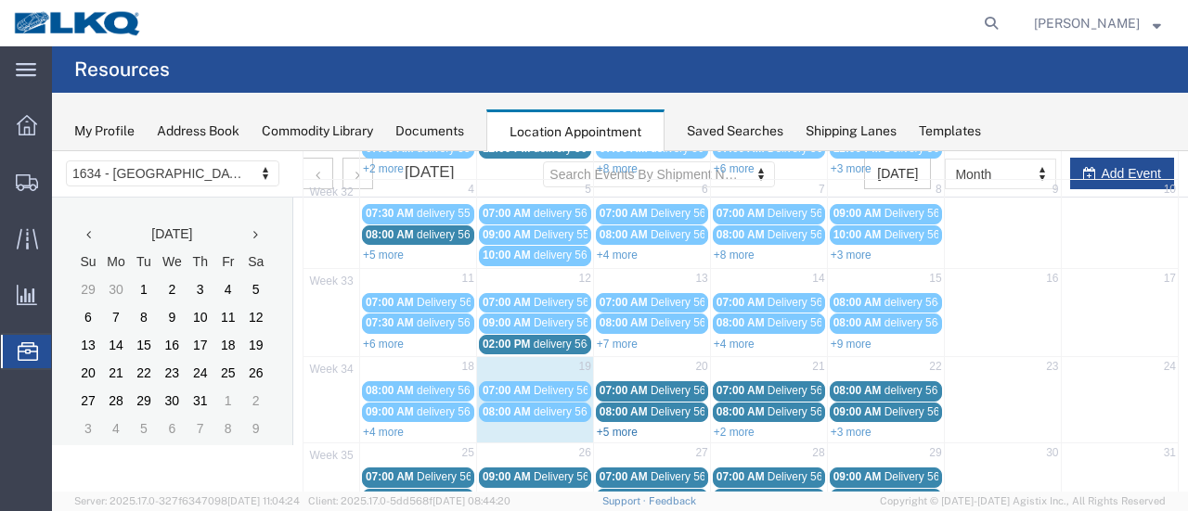
click at [619, 426] on link "+5 more" at bounding box center [617, 432] width 41 height 13
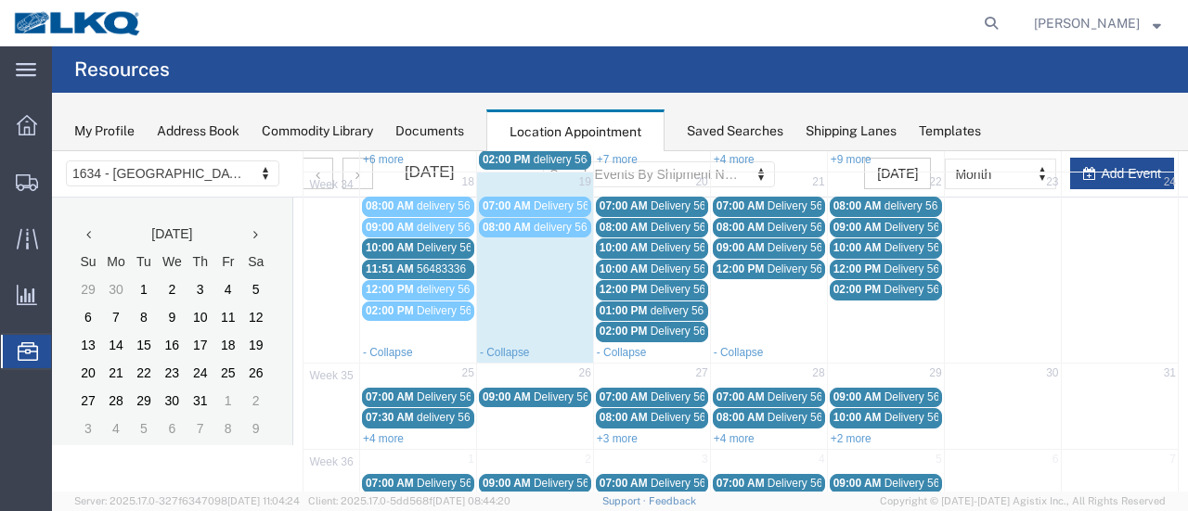
scroll to position [371, 0]
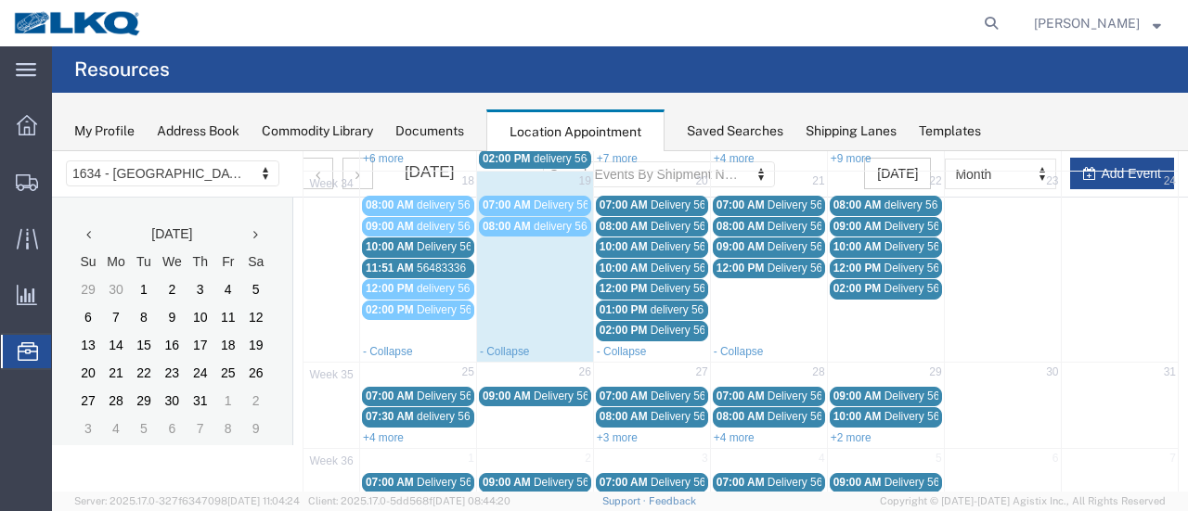
click at [620, 324] on span "02:00 PM" at bounding box center [624, 330] width 48 height 13
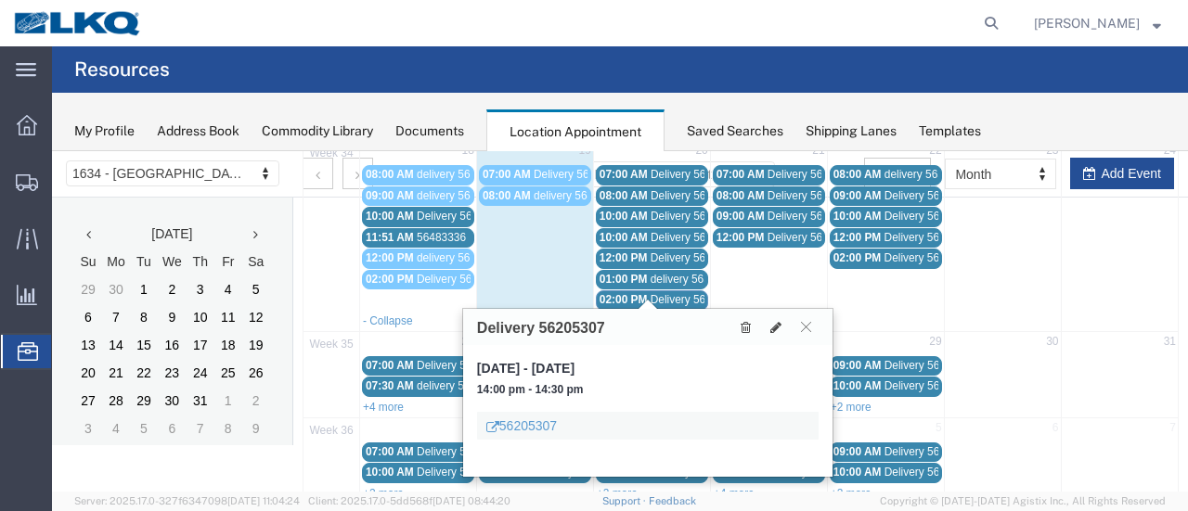
scroll to position [419, 0]
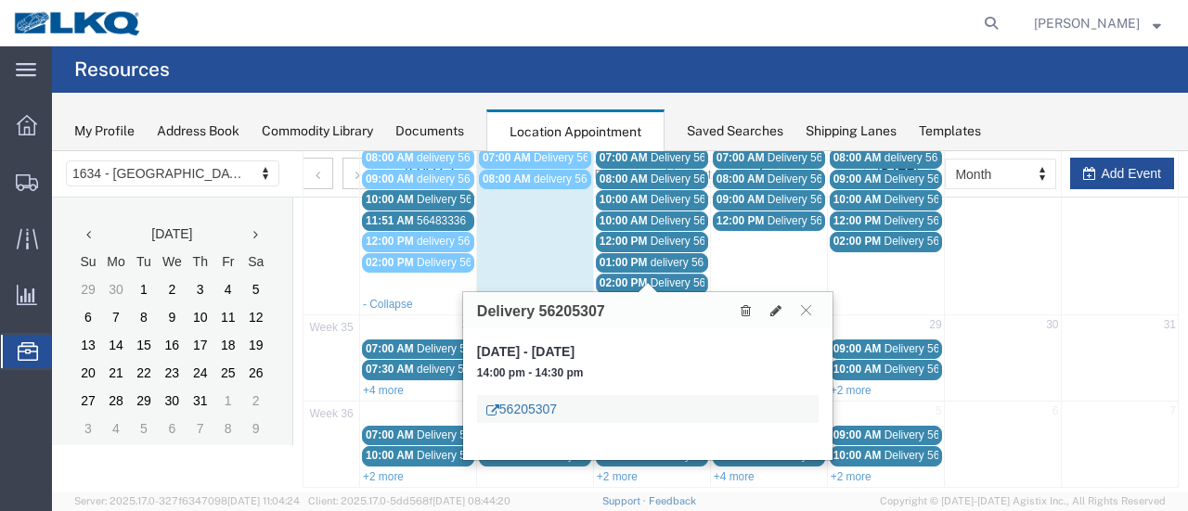
click at [540, 407] on link "56205307" at bounding box center [521, 409] width 71 height 19
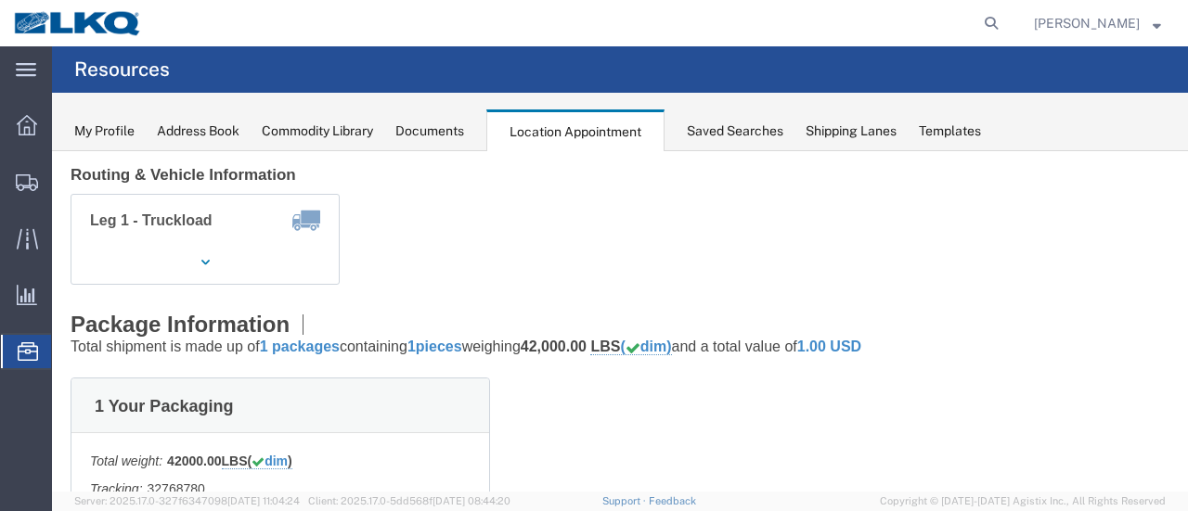
scroll to position [47, 0]
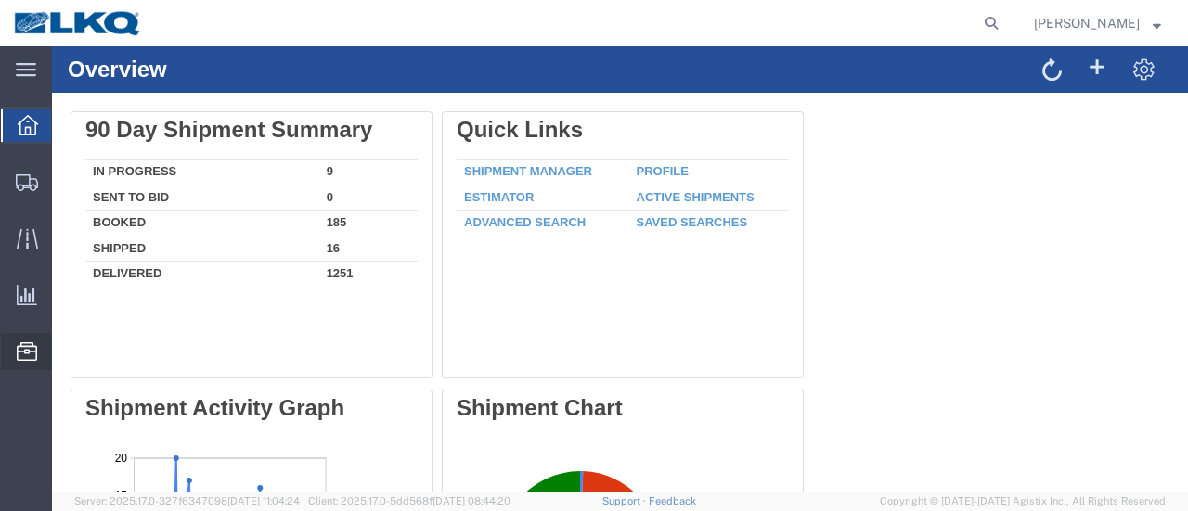
click at [0, 0] on span "Location Appointment" at bounding box center [0, 0] width 0 height 0
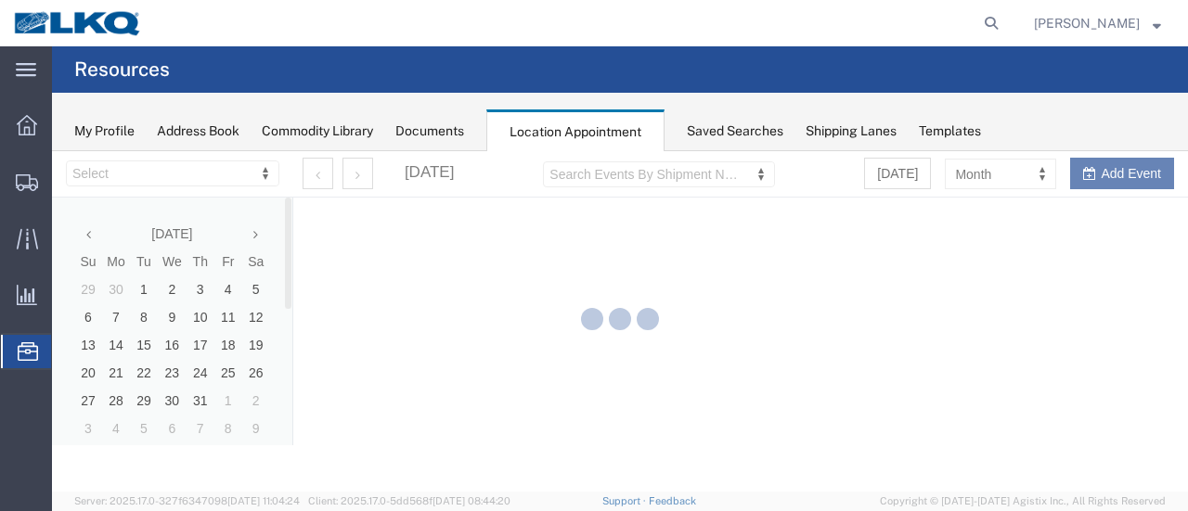
select select "28712"
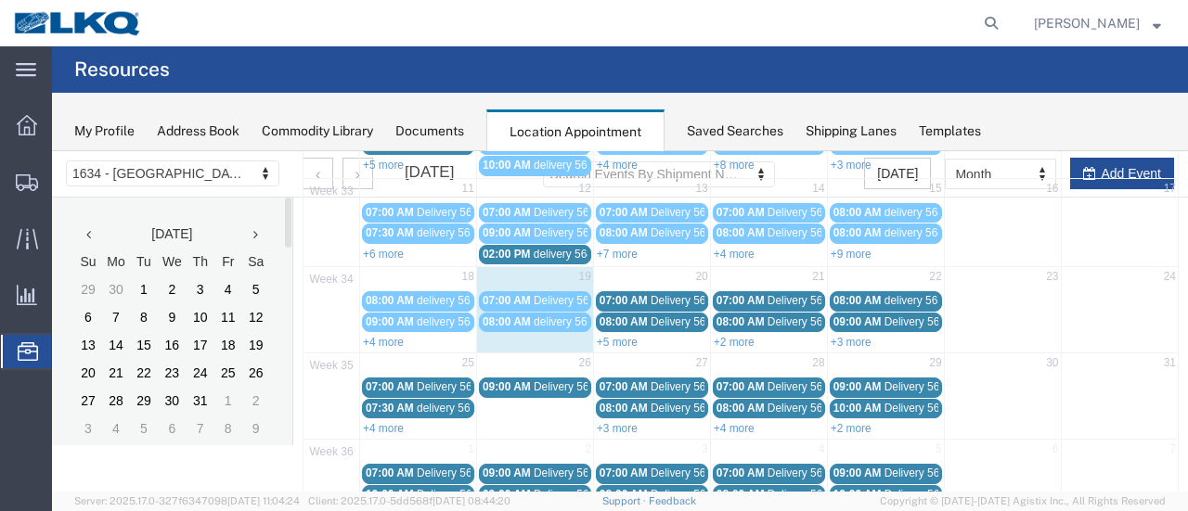
scroll to position [278, 0]
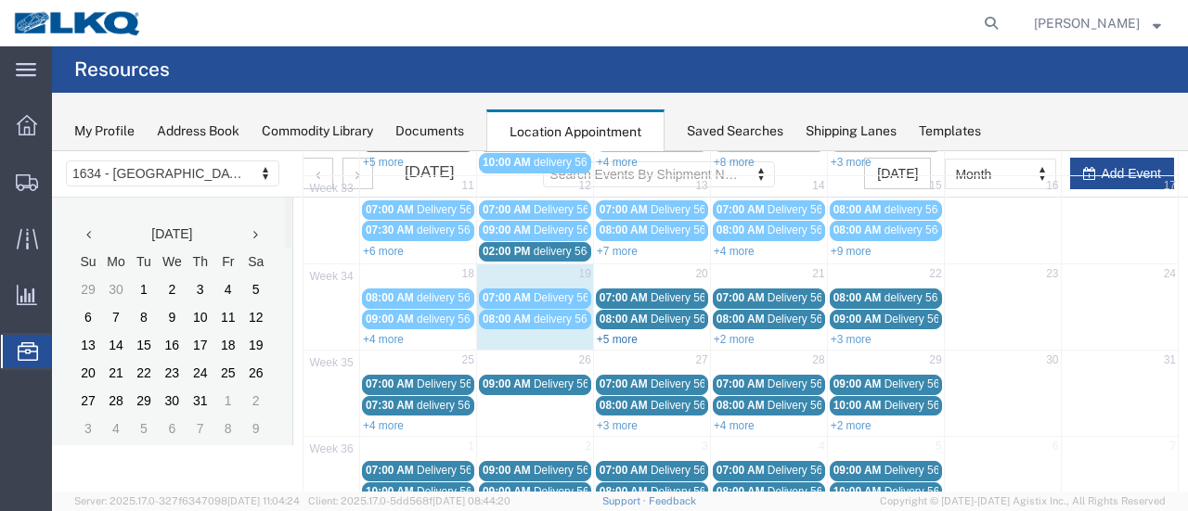
click at [615, 333] on link "+5 more" at bounding box center [617, 339] width 41 height 13
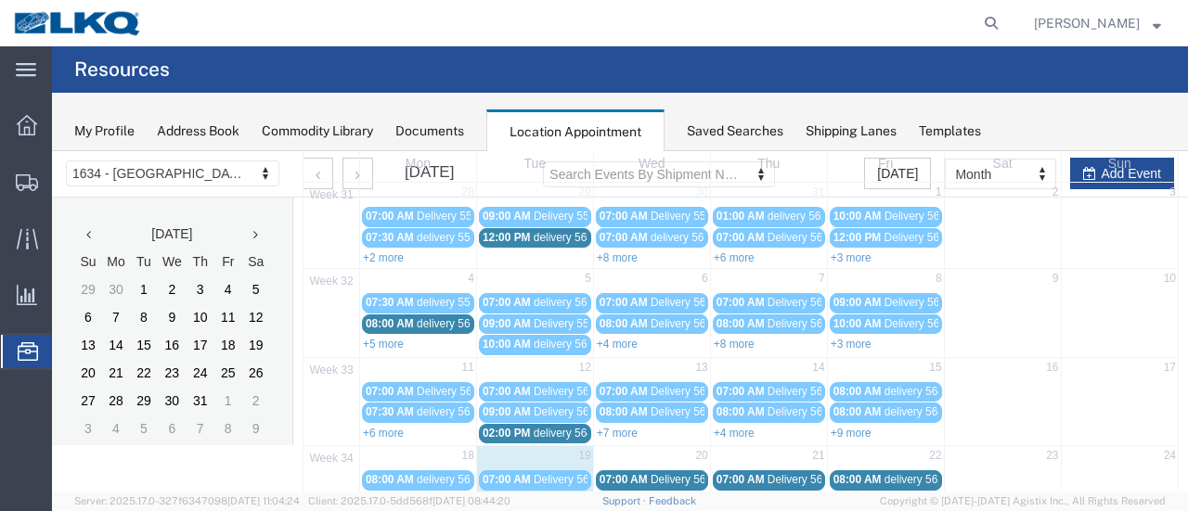
scroll to position [186, 0]
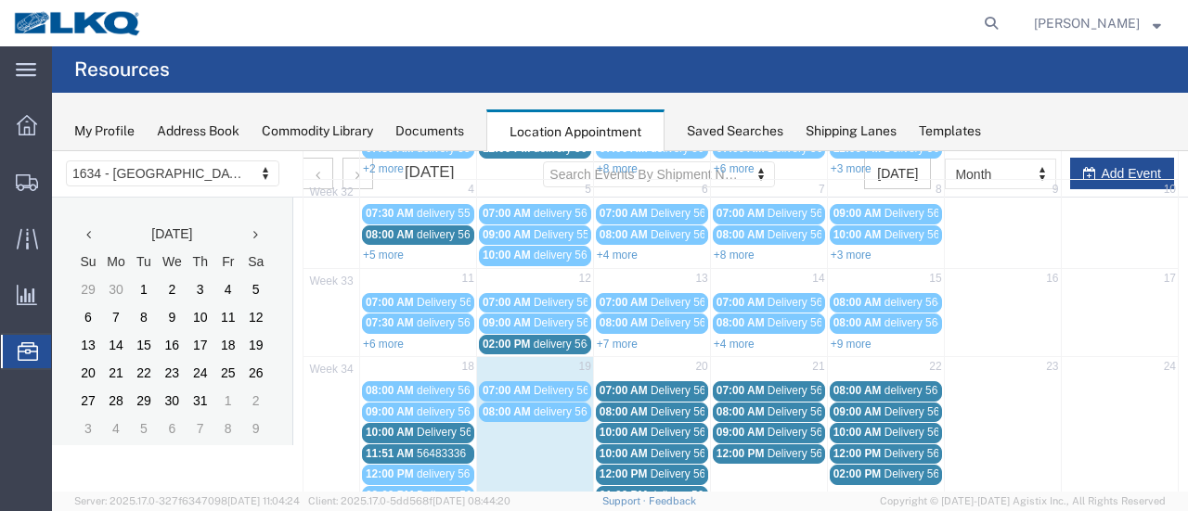
click at [1088, 19] on span "[PERSON_NAME]" at bounding box center [1087, 23] width 106 height 20
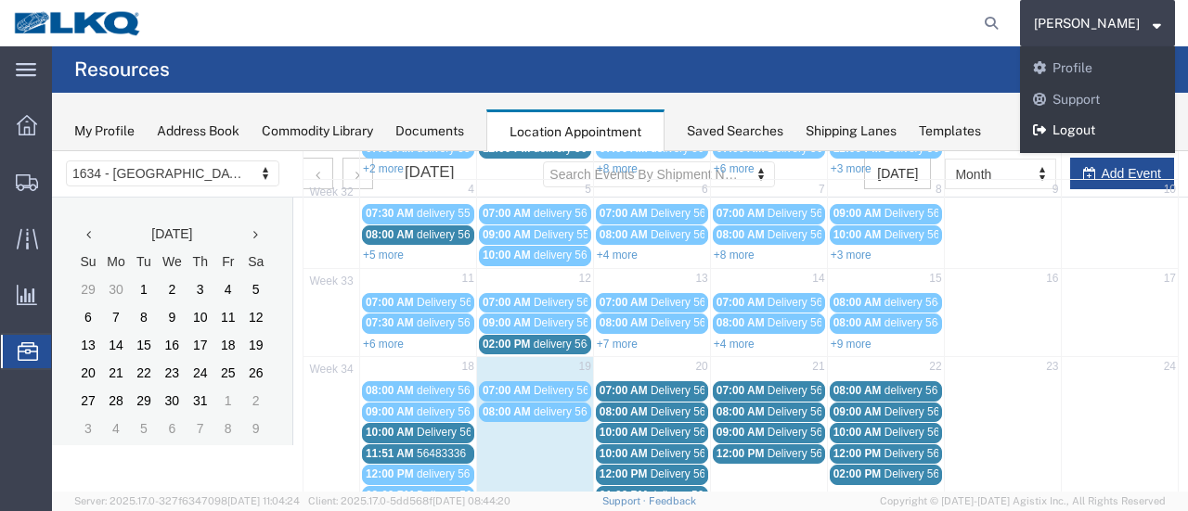
click at [1110, 128] on link "Logout" at bounding box center [1097, 131] width 155 height 32
